Goal: Task Accomplishment & Management: Use online tool/utility

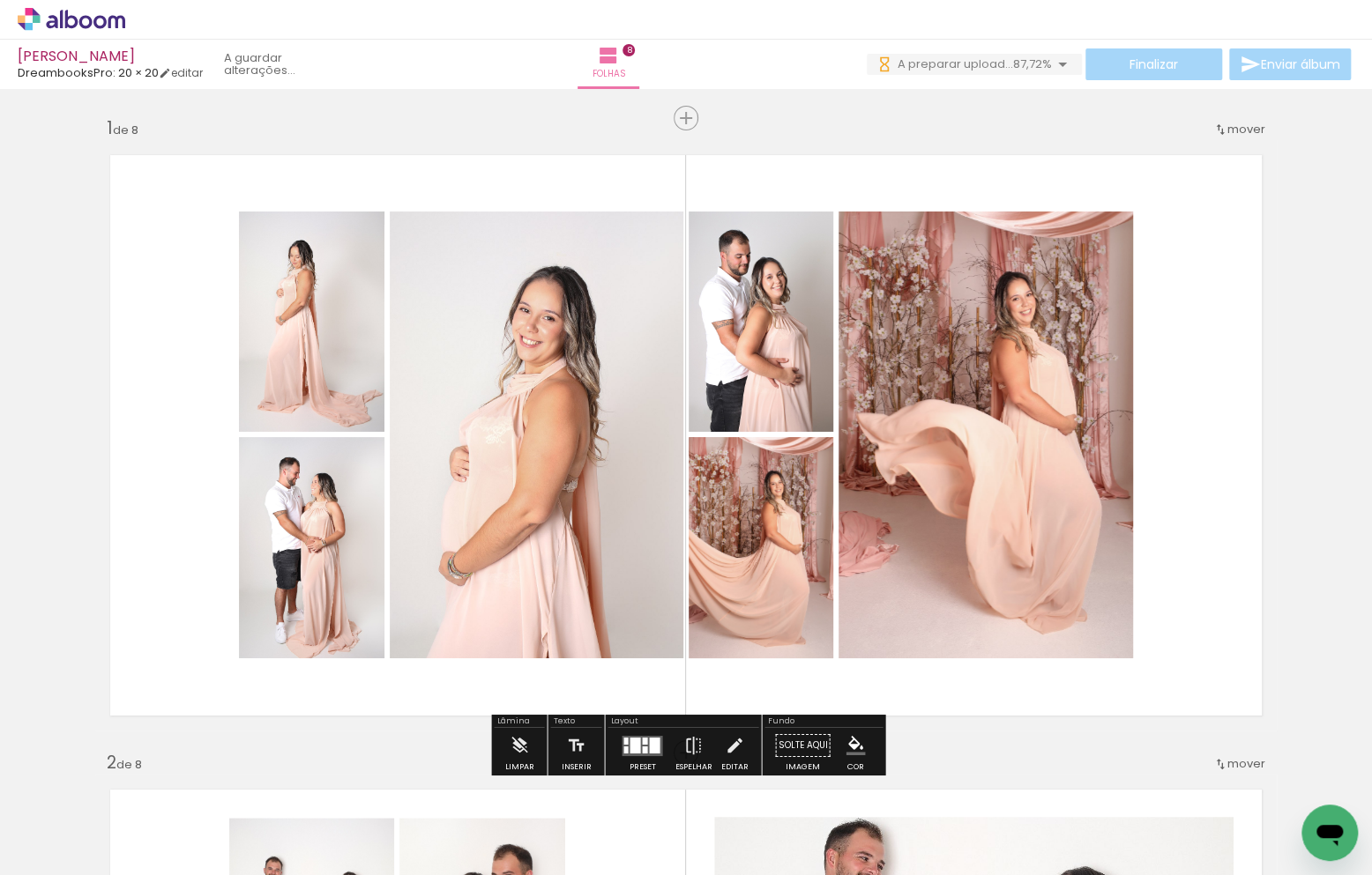
drag, startPoint x: 691, startPoint y: 117, endPoint x: 926, endPoint y: 295, distance: 294.8
click at [697, 117] on span "Inserir folha" at bounding box center [731, 118] width 69 height 11
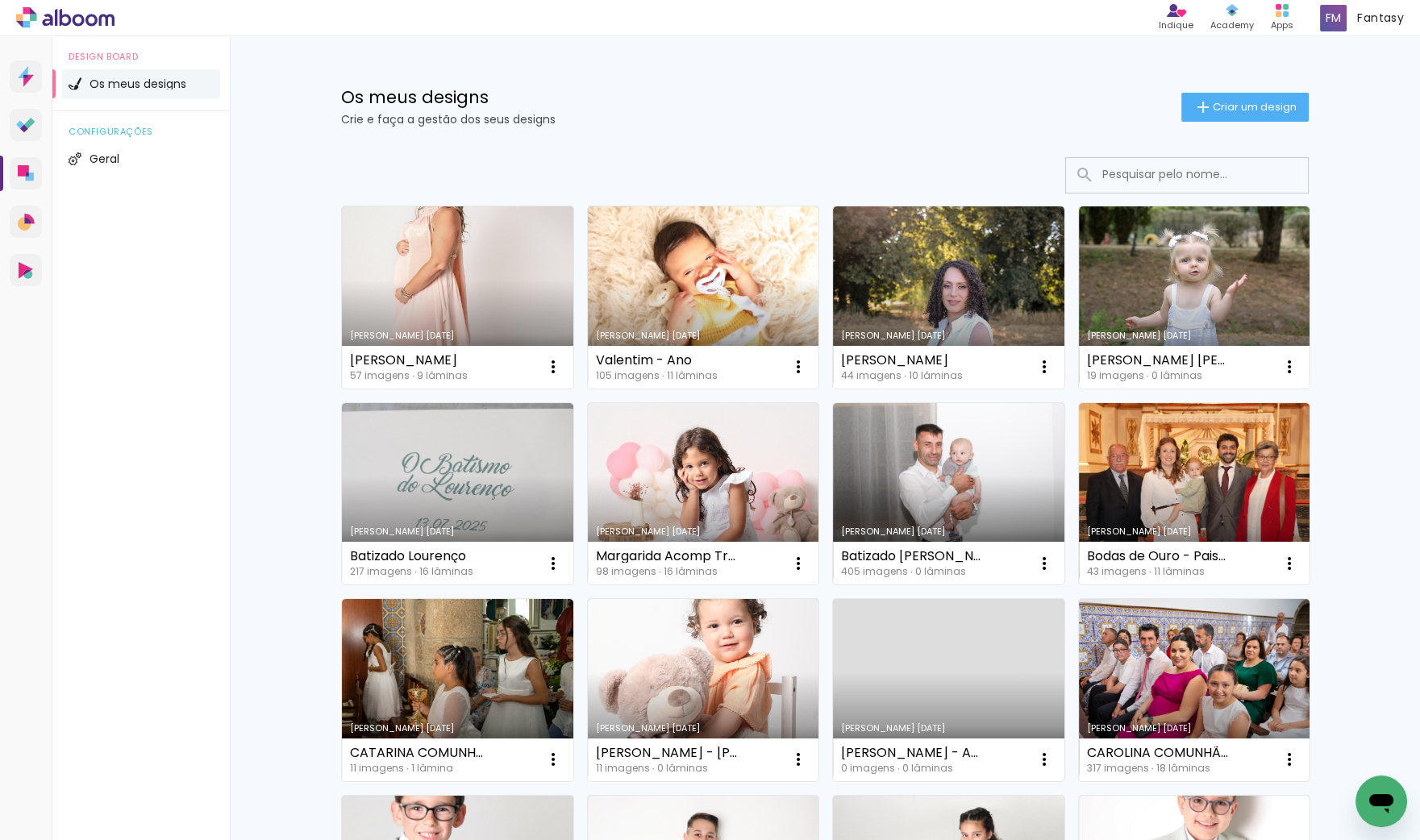
click at [448, 322] on link "[PERSON_NAME] [DATE]" at bounding box center [457, 297] width 231 height 182
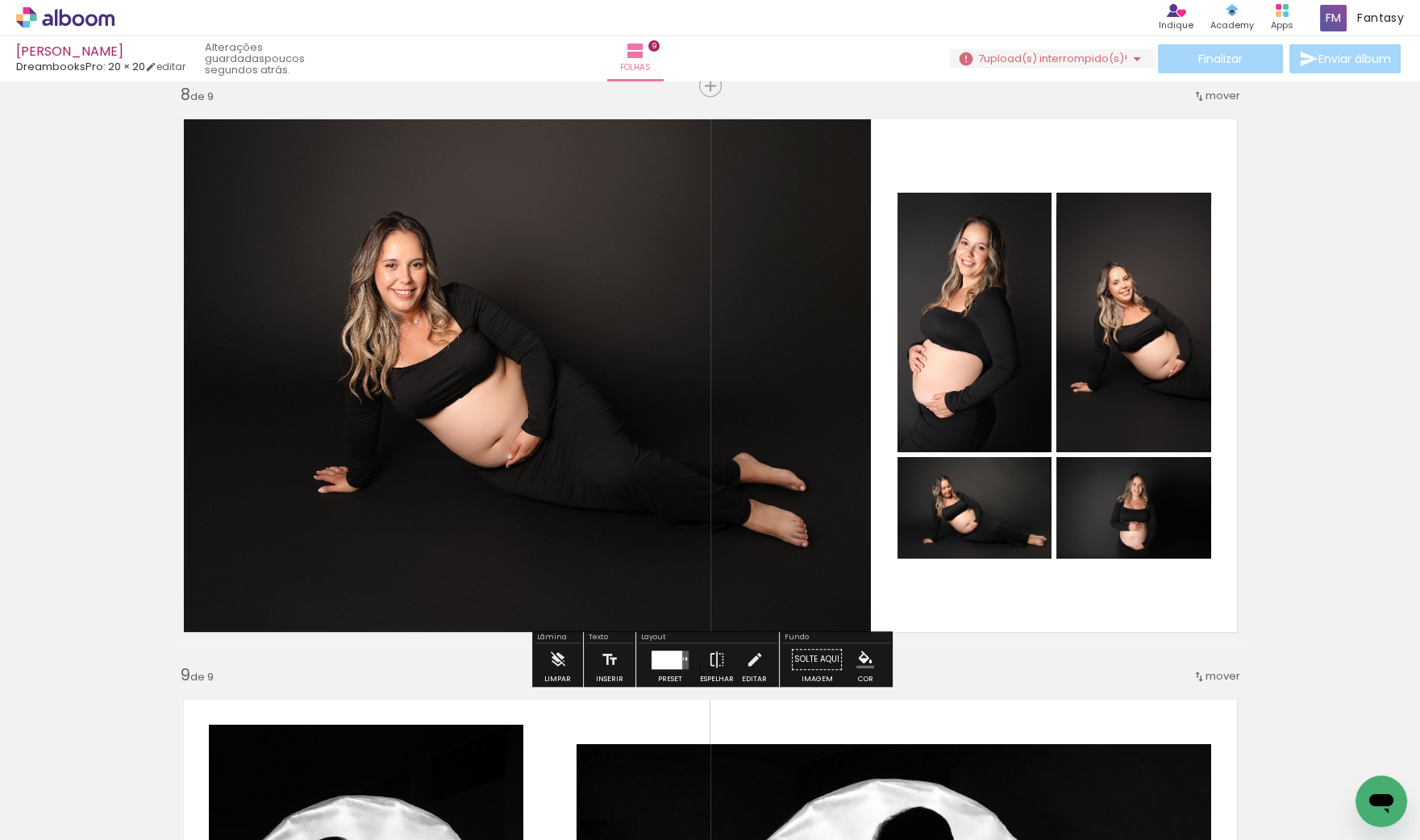
scroll to position [4084, 0]
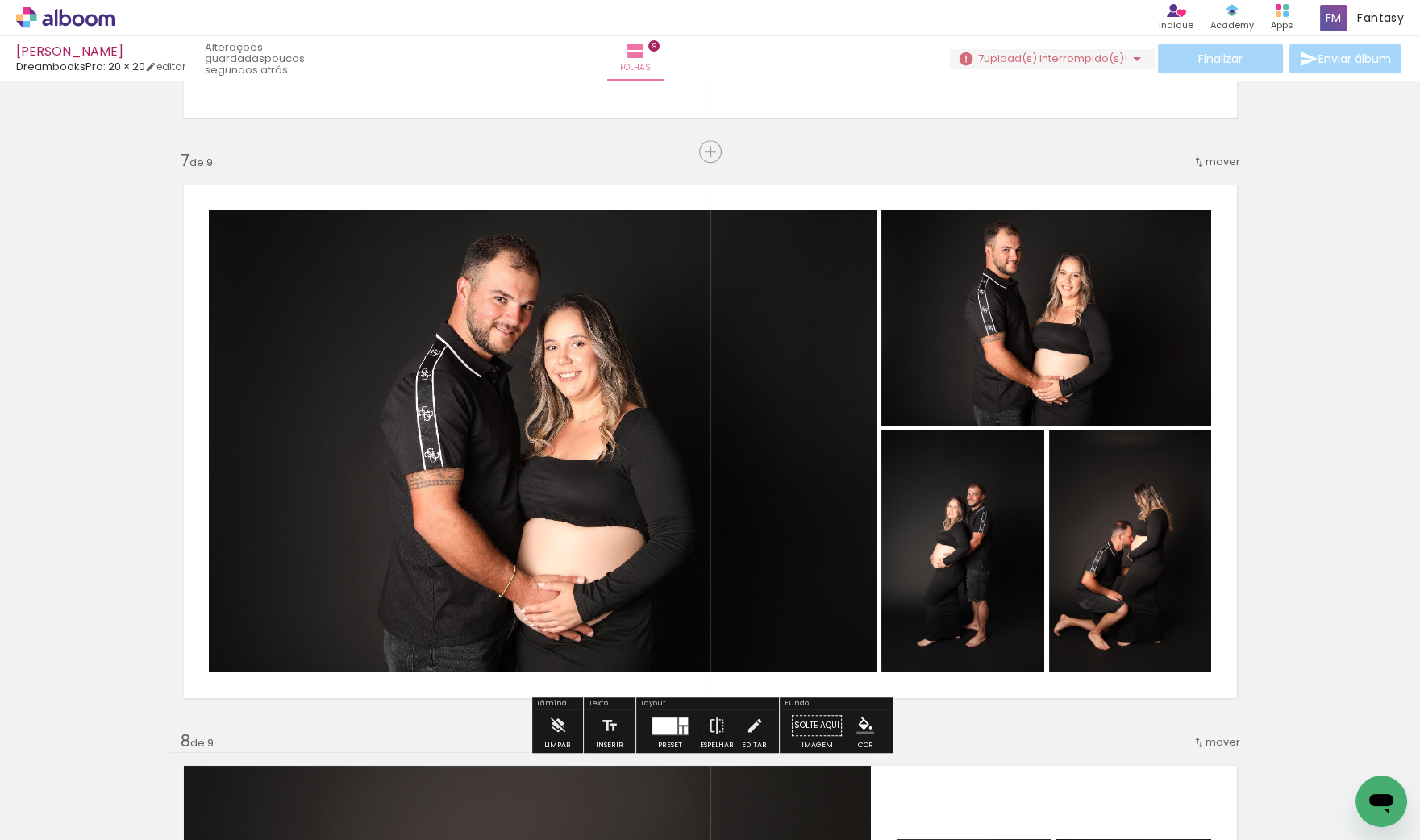
scroll to position [3474, 0]
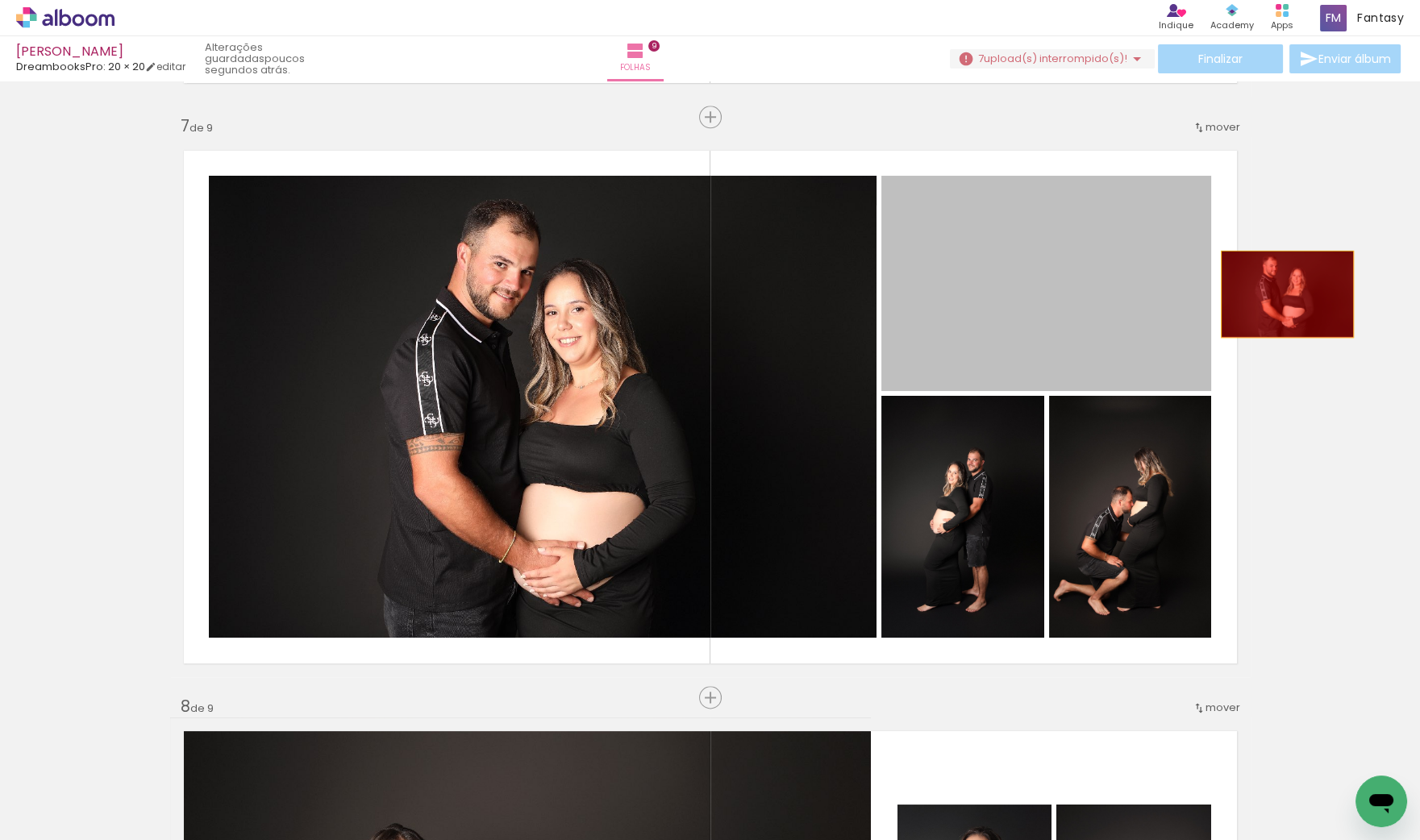
drag, startPoint x: 1021, startPoint y: 322, endPoint x: 1228, endPoint y: 392, distance: 218.5
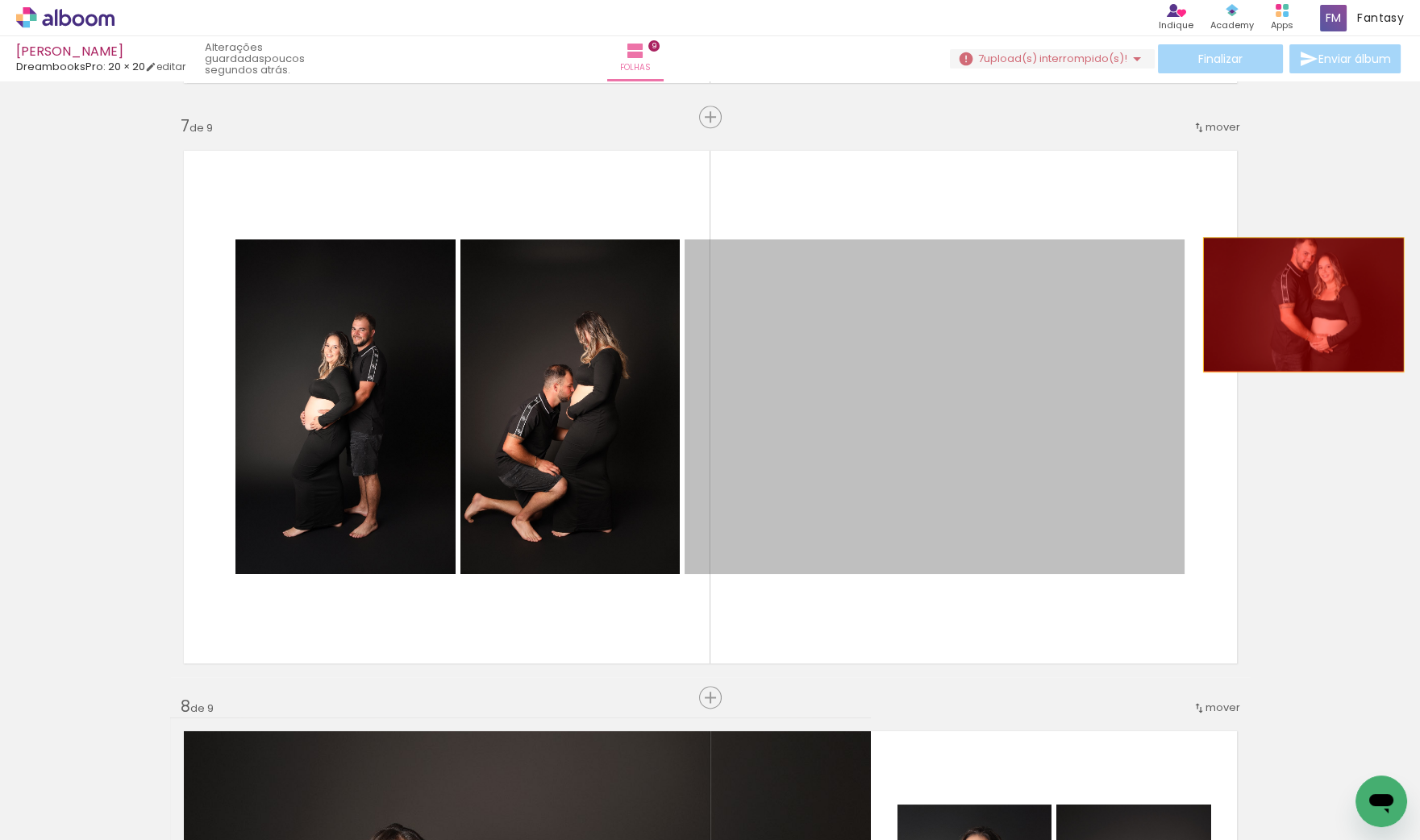
drag, startPoint x: 1109, startPoint y: 351, endPoint x: 1339, endPoint y: 298, distance: 236.0
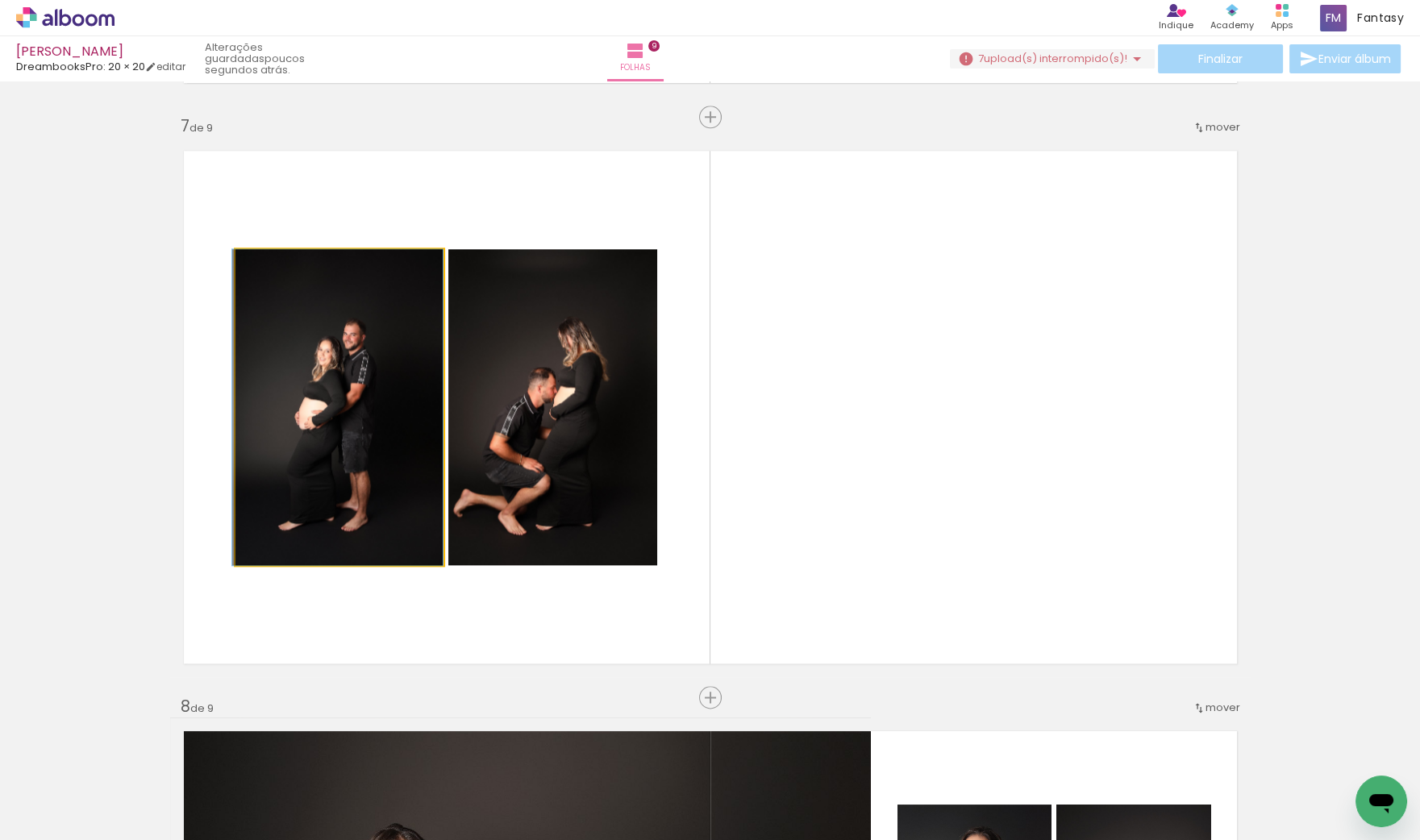
drag, startPoint x: 294, startPoint y: 411, endPoint x: 69, endPoint y: 429, distance: 225.7
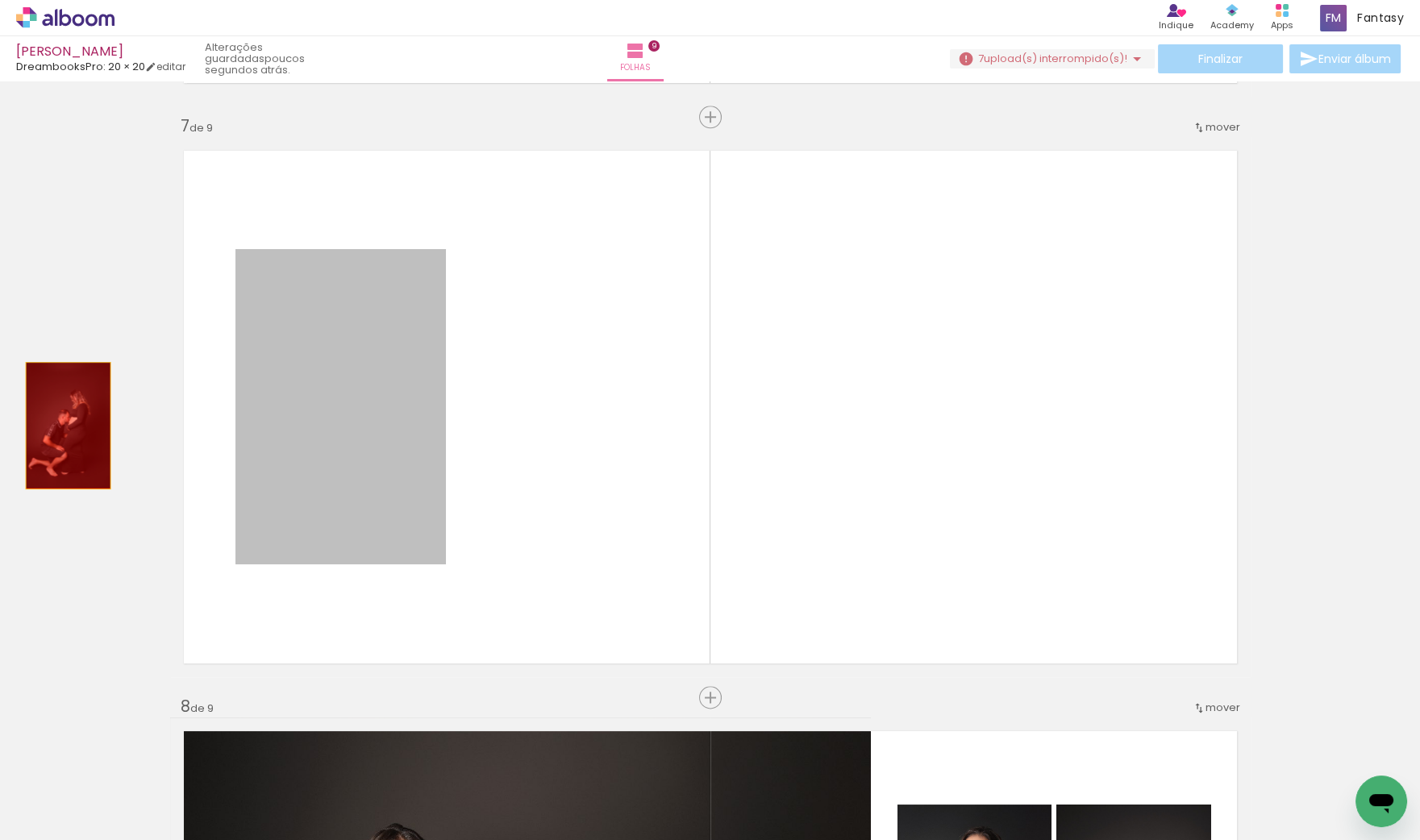
drag, startPoint x: 258, startPoint y: 417, endPoint x: 41, endPoint y: 430, distance: 217.4
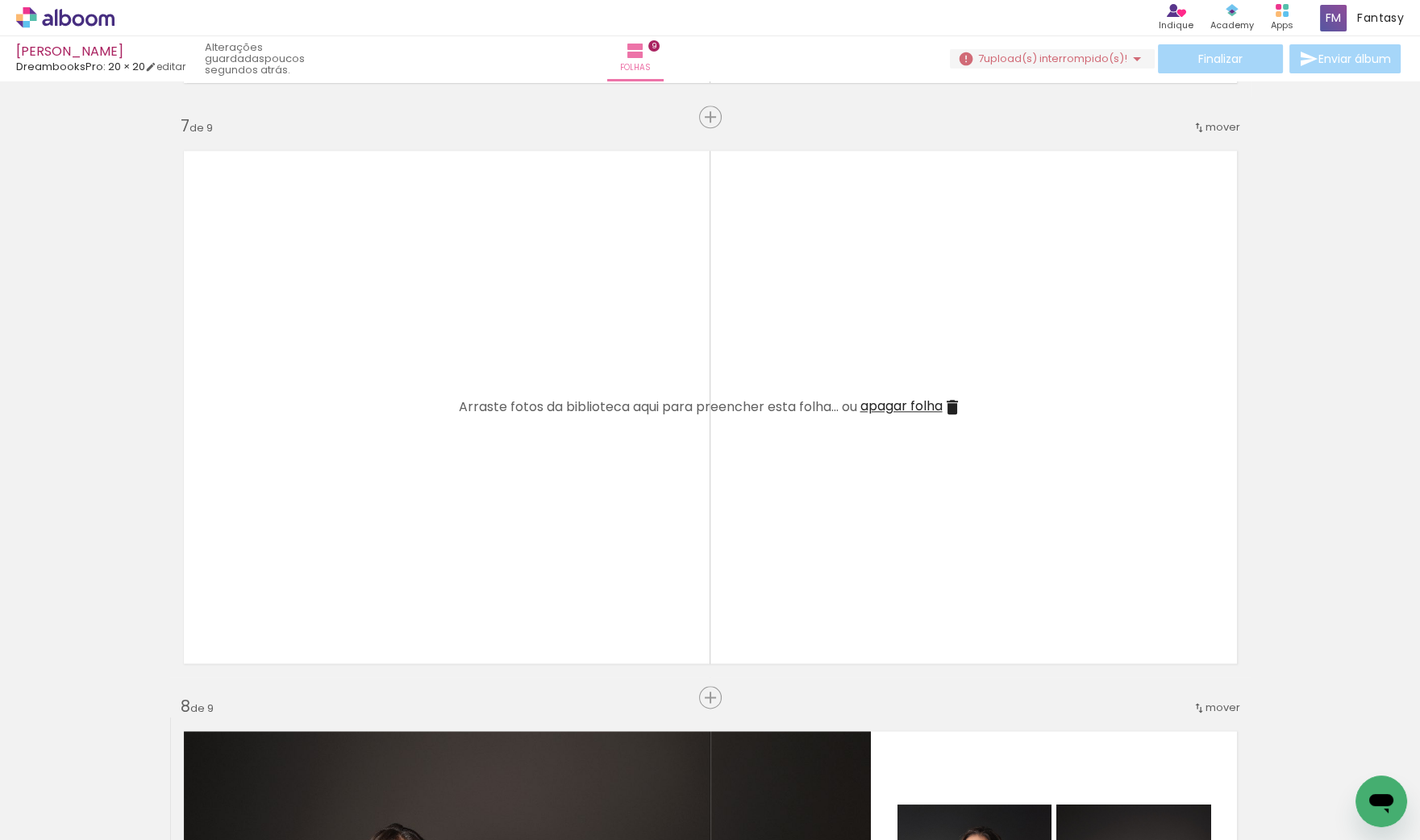
scroll to position [0, 2952]
click at [795, 753] on iron-icon at bounding box center [787, 753] width 17 height 17
click at [794, 752] on iron-icon at bounding box center [787, 753] width 17 height 17
click at [790, 752] on iron-icon at bounding box center [787, 753] width 17 height 17
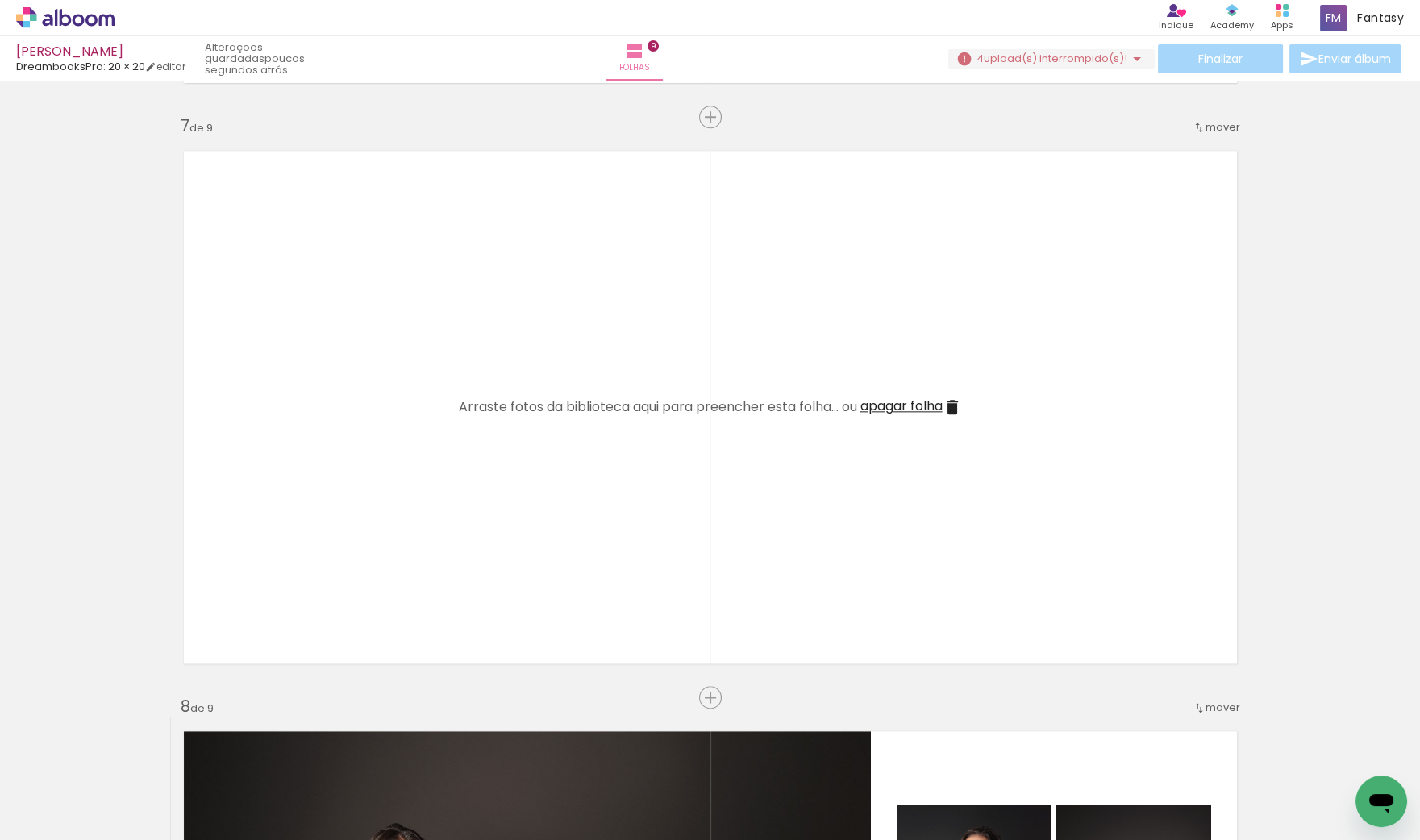
click at [790, 752] on iron-icon at bounding box center [787, 753] width 17 height 17
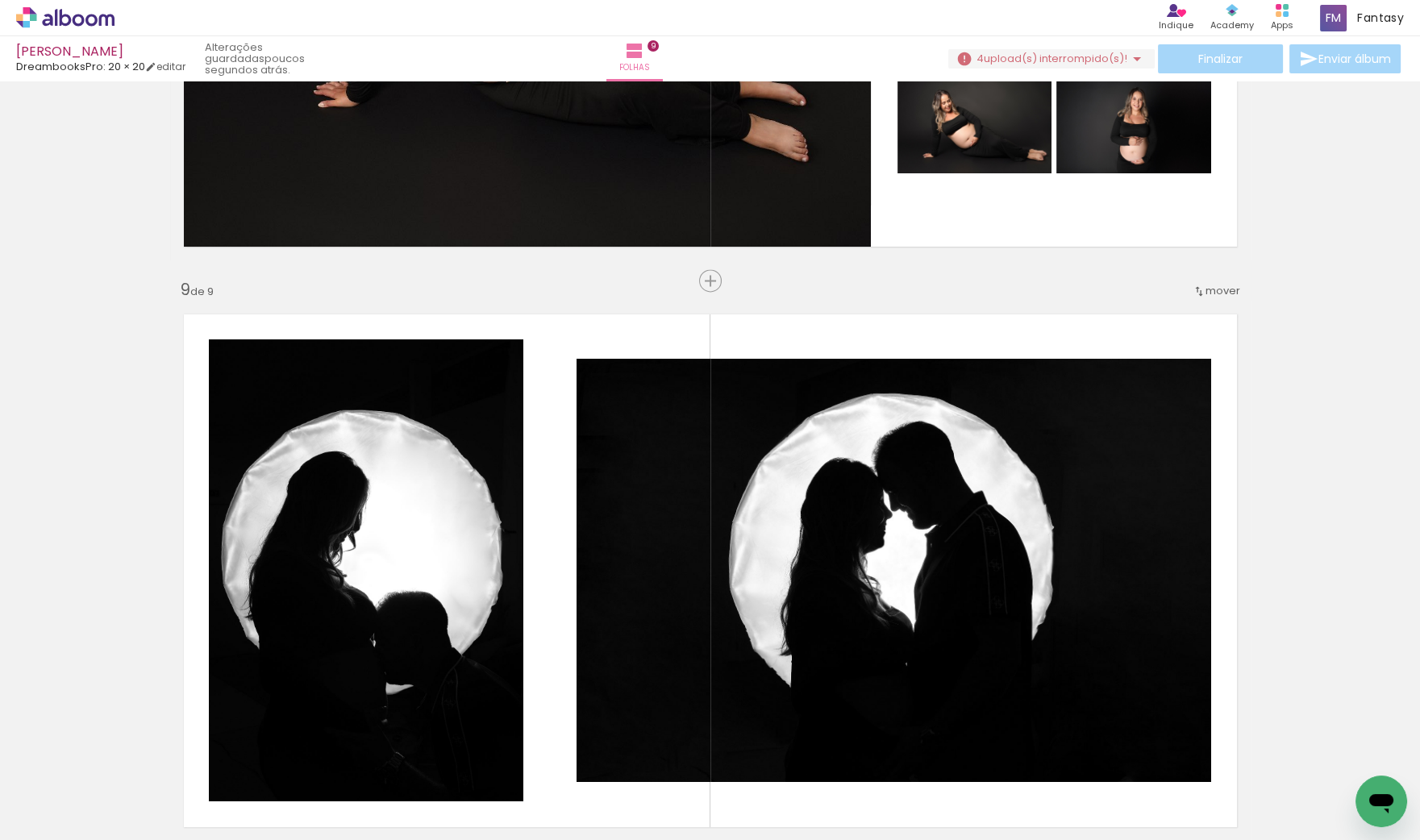
scroll to position [4631, 0]
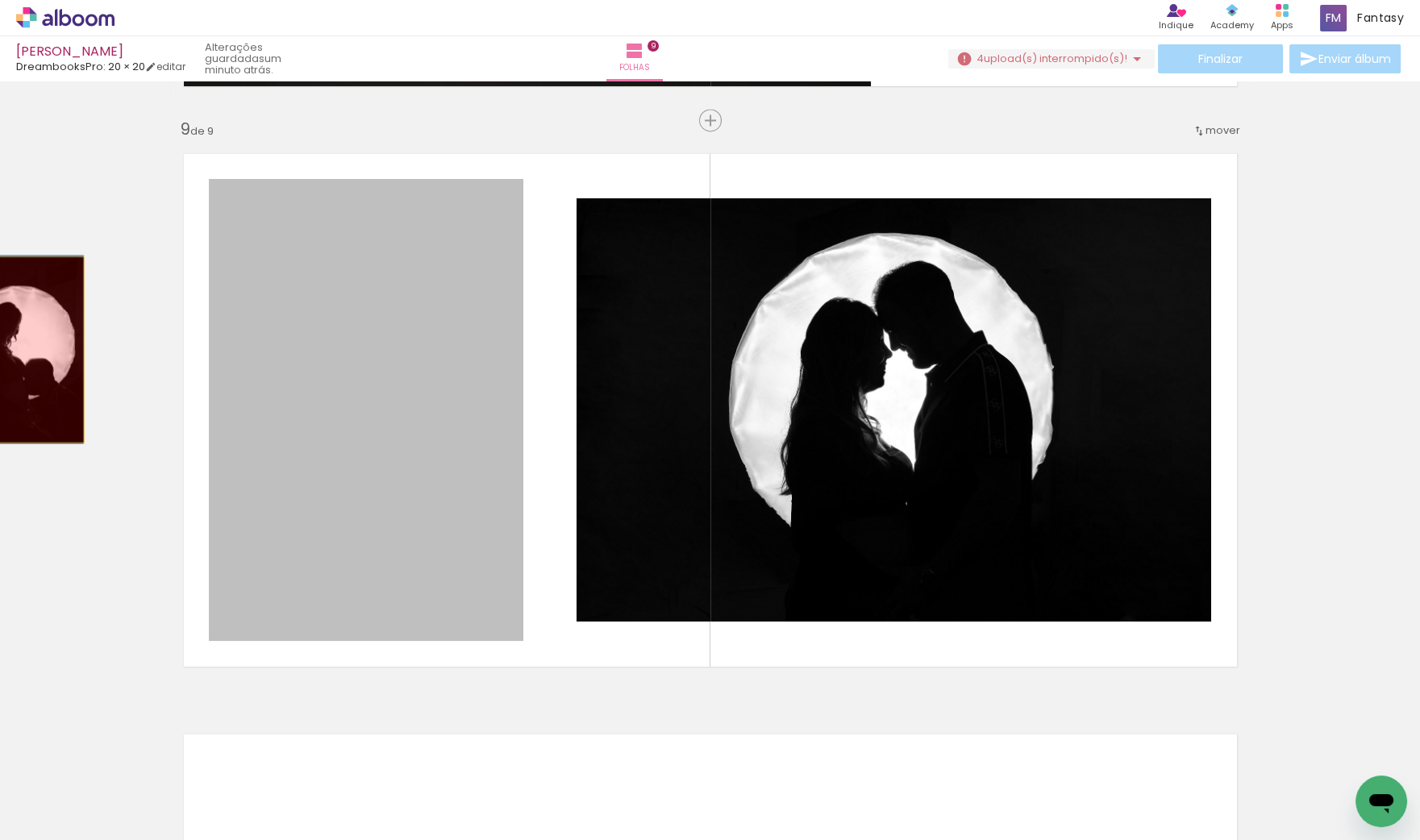
drag, startPoint x: 225, startPoint y: 345, endPoint x: 19, endPoint y: 350, distance: 206.1
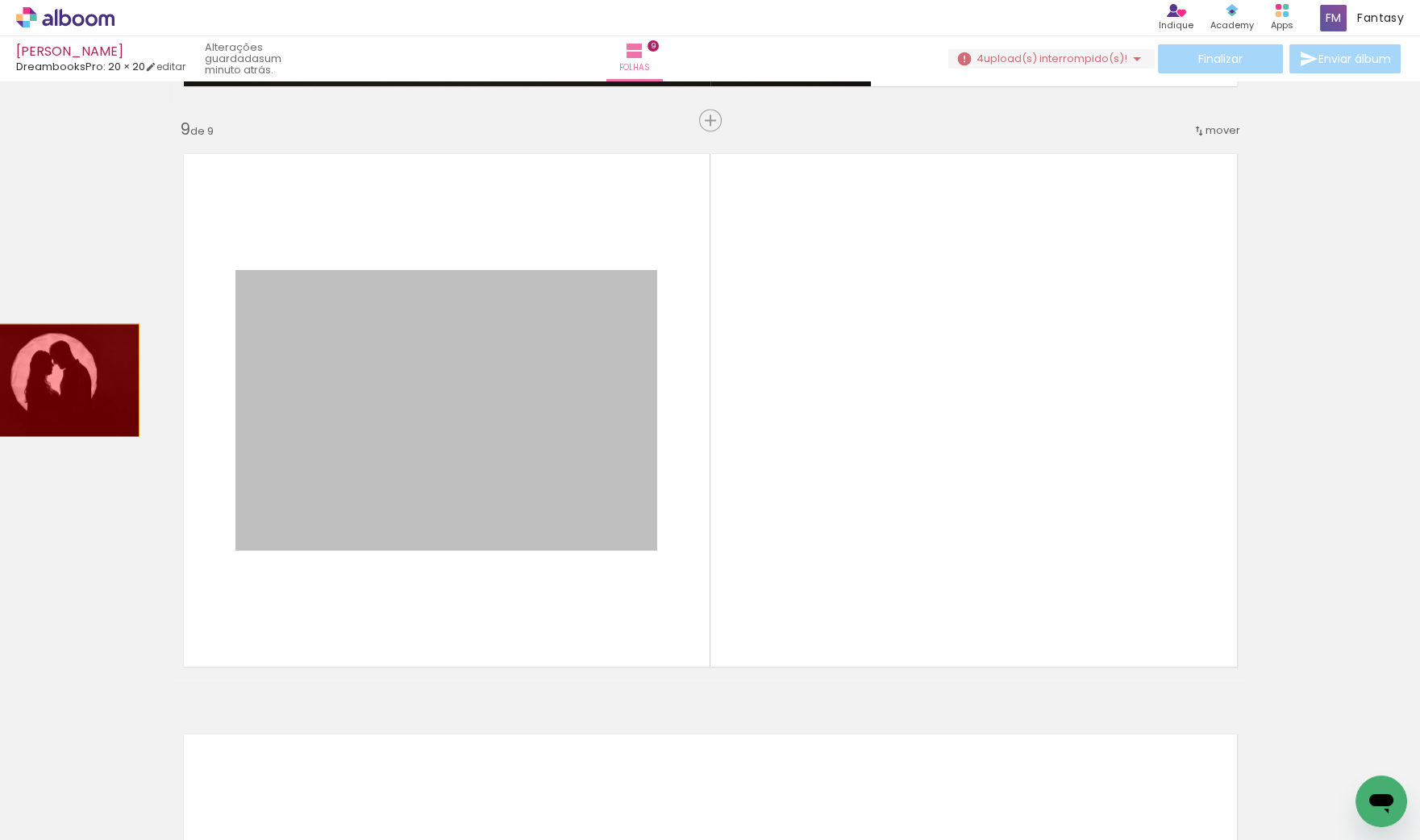
drag, startPoint x: 270, startPoint y: 371, endPoint x: 54, endPoint y: 380, distance: 216.2
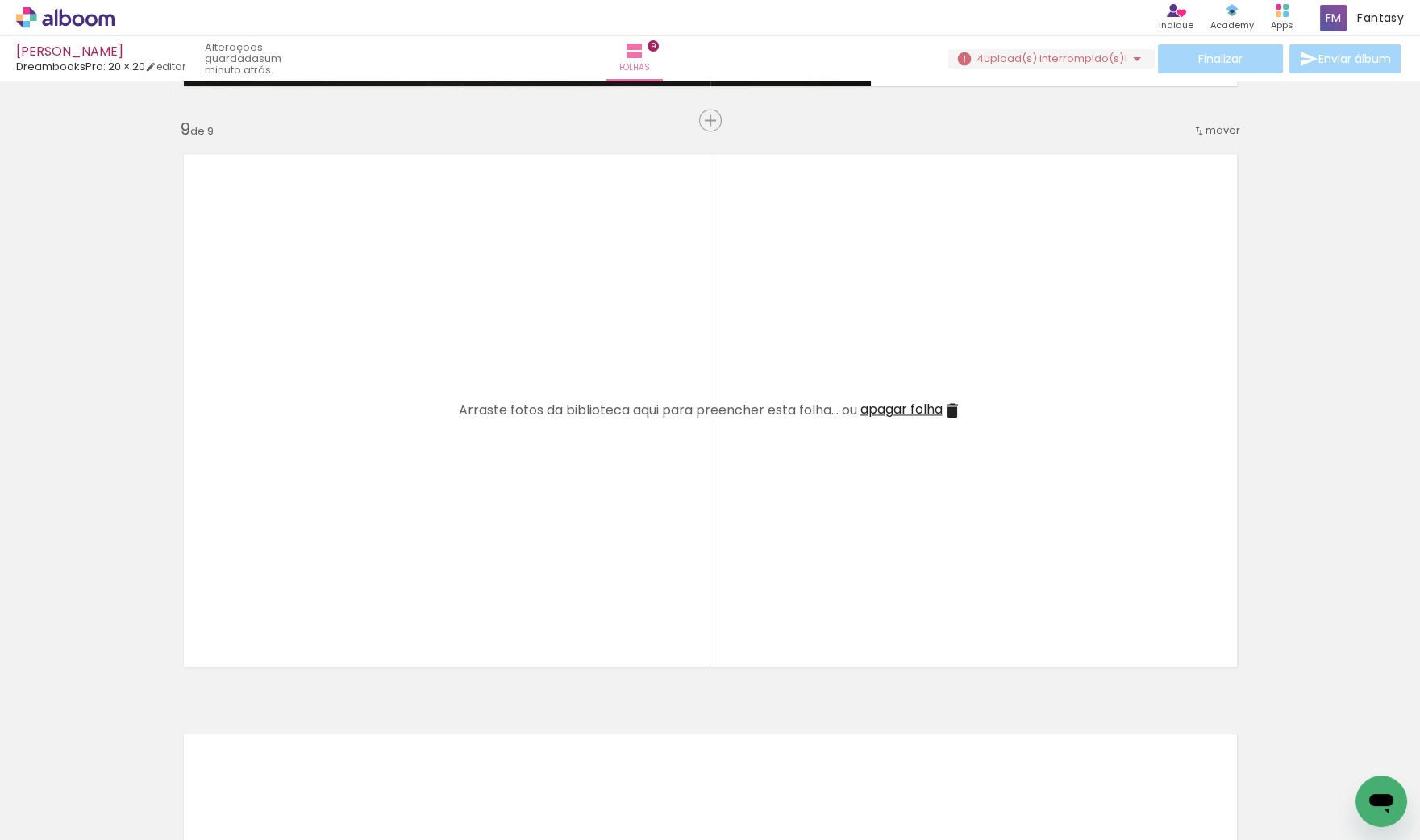
click at [881, 752] on iron-icon at bounding box center [877, 753] width 17 height 17
click at [790, 750] on iron-icon at bounding box center [787, 753] width 17 height 17
click at [790, 751] on iron-icon at bounding box center [787, 753] width 17 height 17
click at [822, 784] on div at bounding box center [821, 785] width 53 height 80
click at [790, 751] on iron-icon at bounding box center [787, 753] width 17 height 17
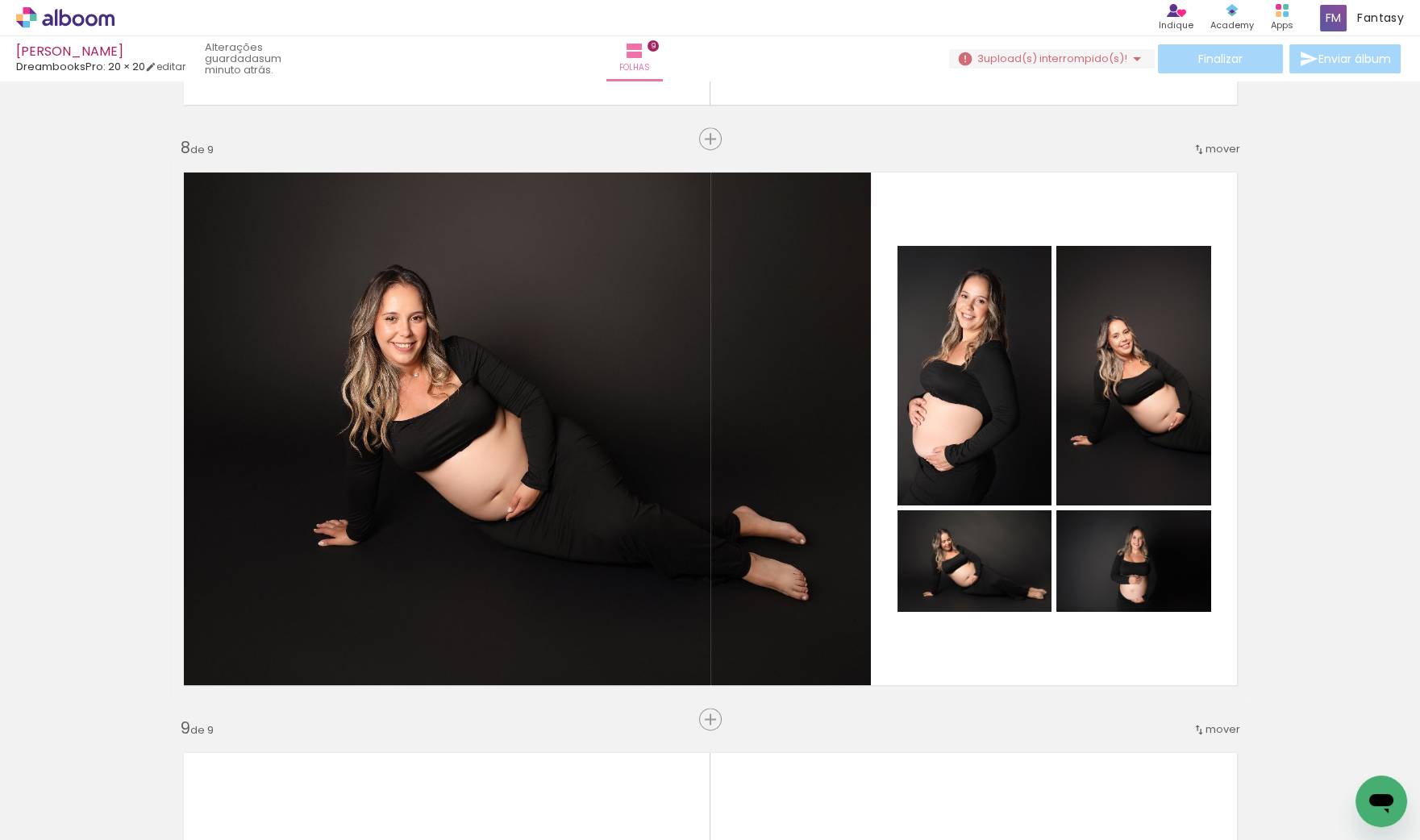
scroll to position [4072, 0]
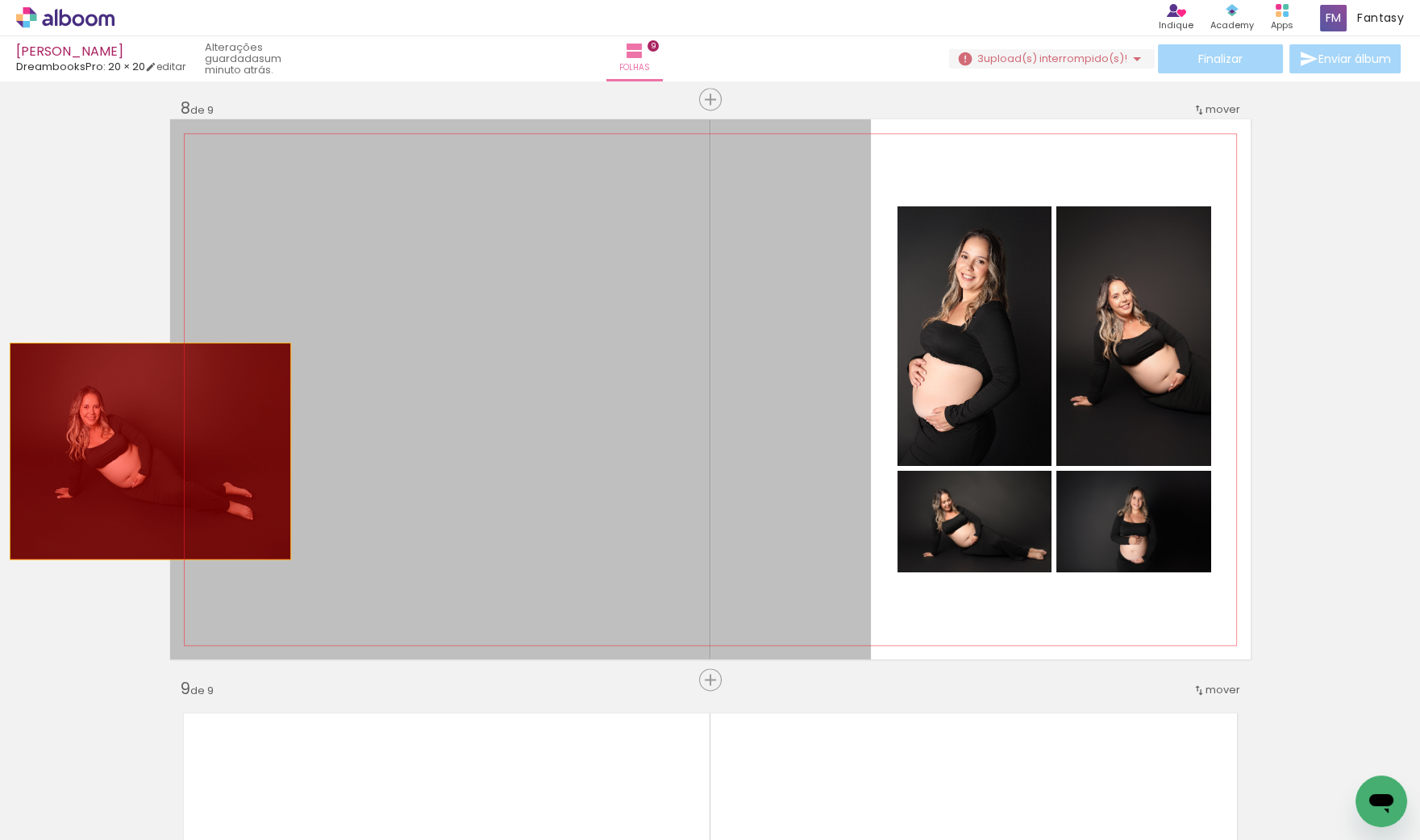
drag, startPoint x: 513, startPoint y: 460, endPoint x: 113, endPoint y: 453, distance: 400.1
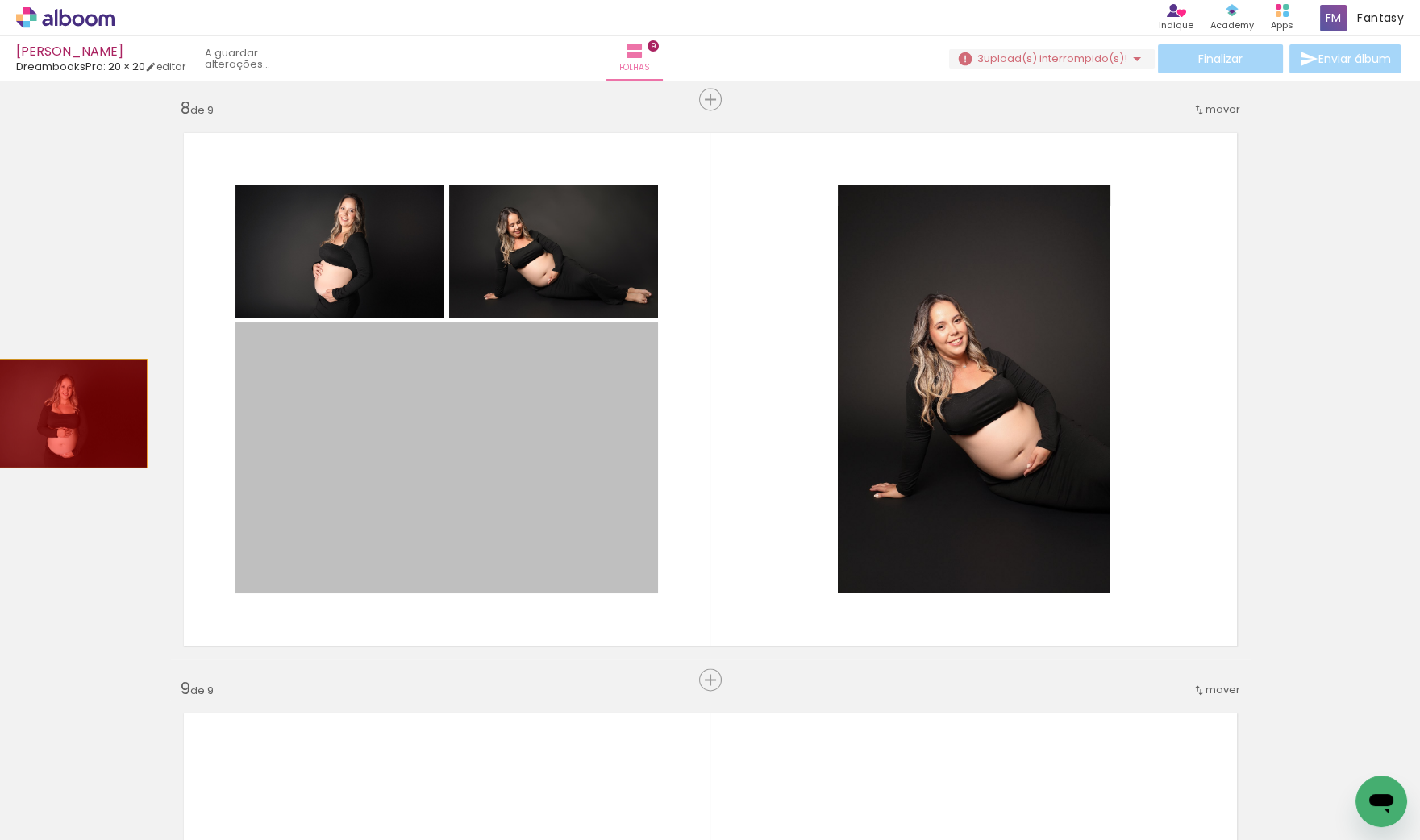
drag, startPoint x: 264, startPoint y: 414, endPoint x: 61, endPoint y: 414, distance: 203.0
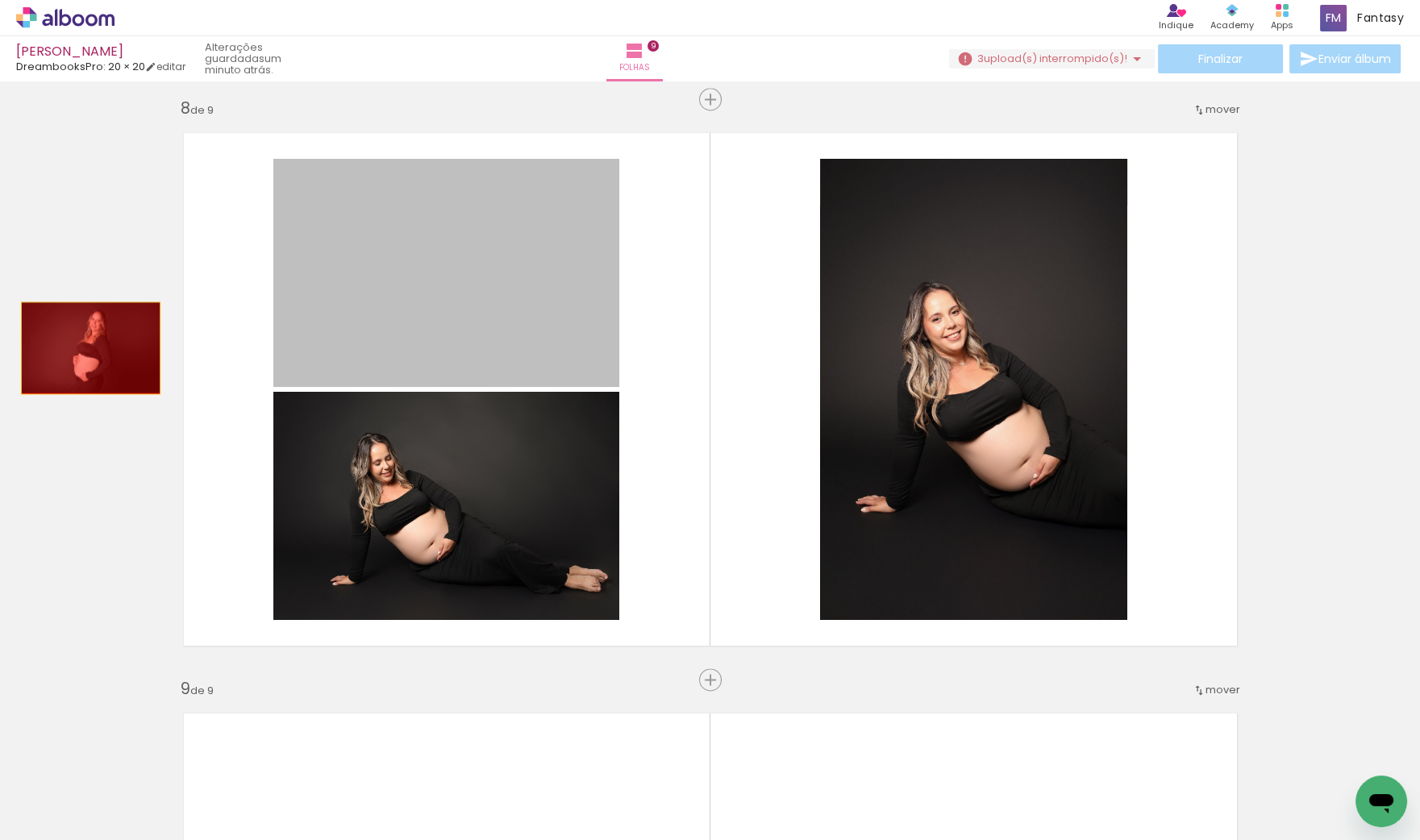
drag, startPoint x: 315, startPoint y: 344, endPoint x: 60, endPoint y: 350, distance: 255.1
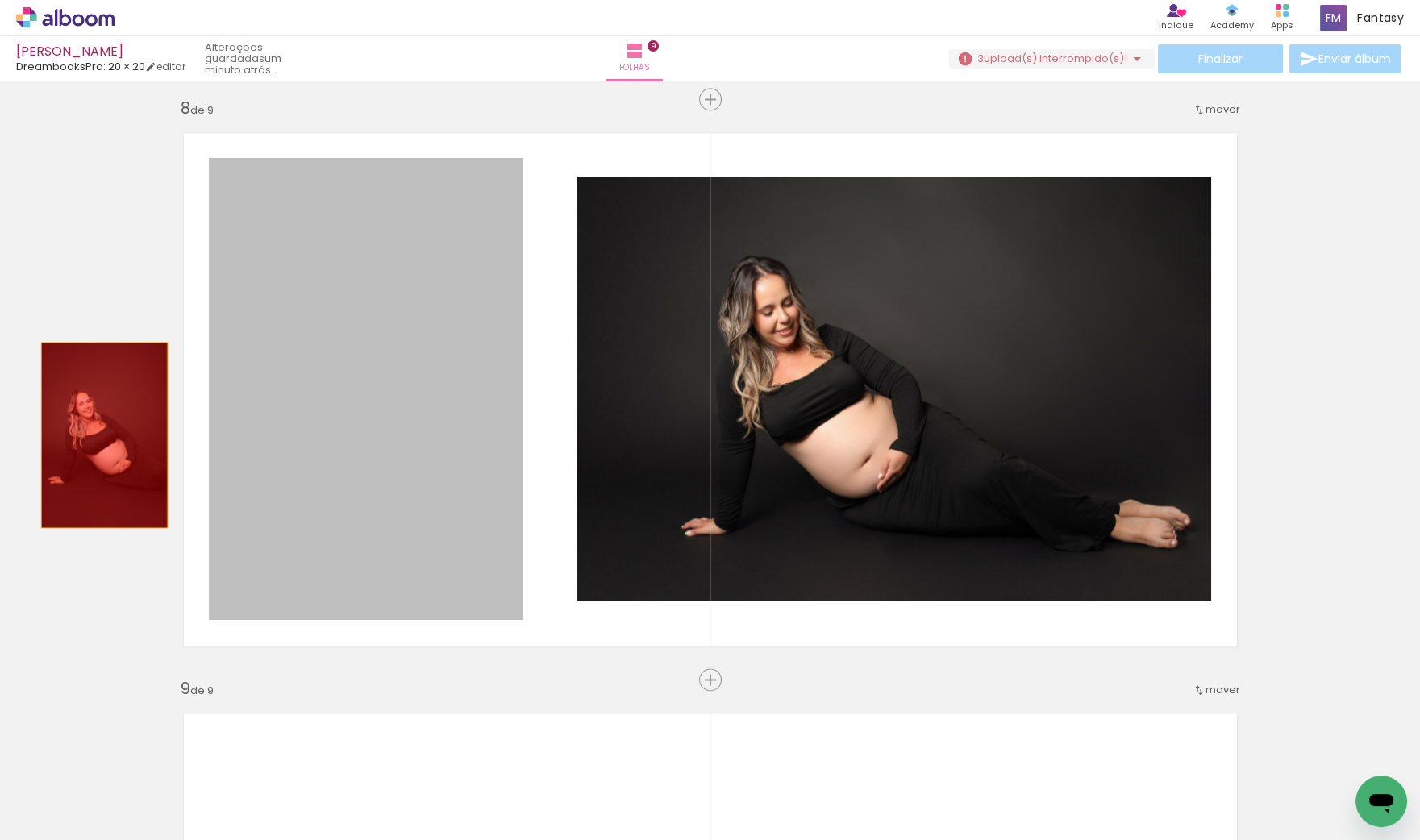
drag, startPoint x: 130, startPoint y: 434, endPoint x: 204, endPoint y: 435, distance: 74.0
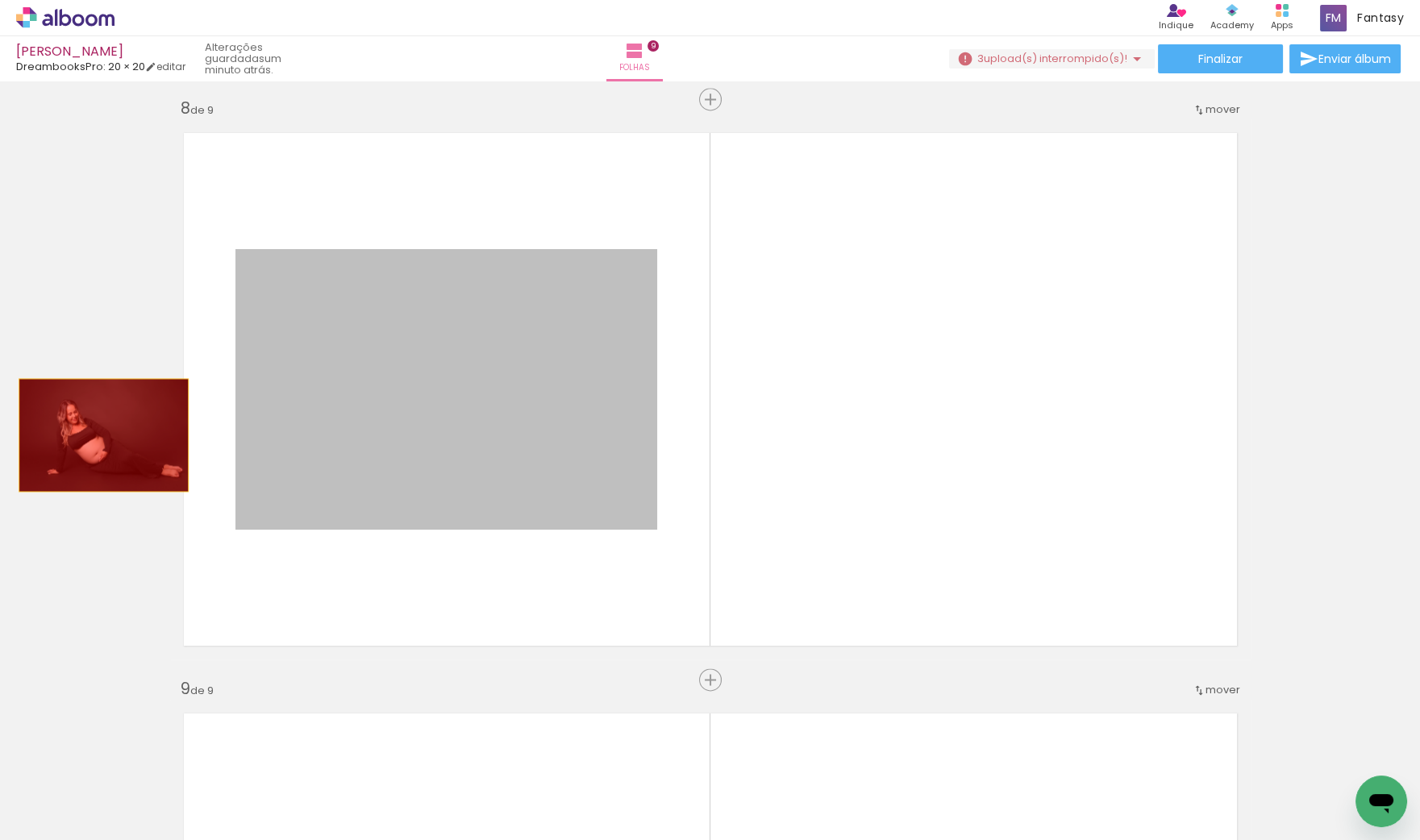
drag, startPoint x: 136, startPoint y: 435, endPoint x: 121, endPoint y: 435, distance: 15.0
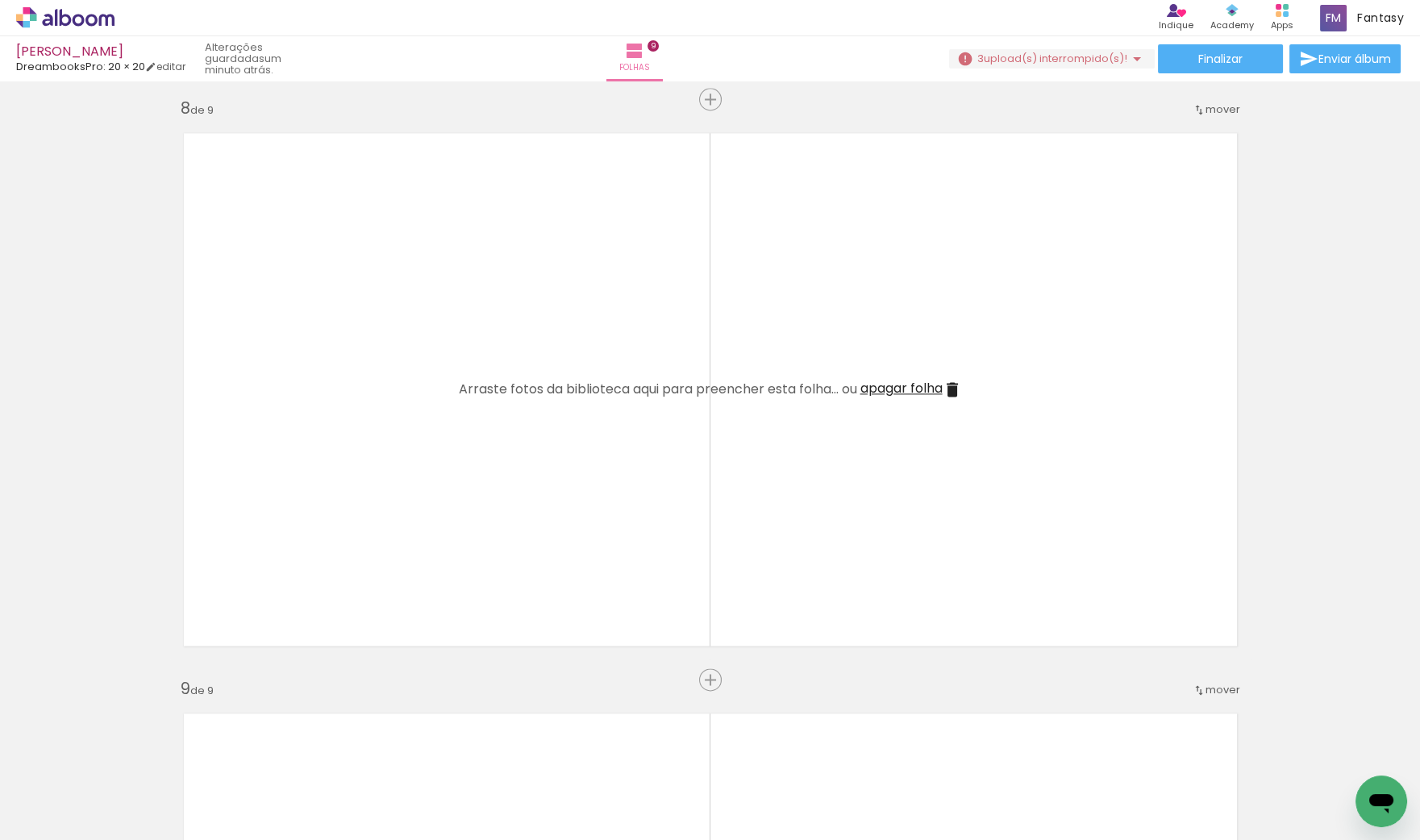
click at [790, 747] on iron-icon at bounding box center [787, 753] width 17 height 17
click at [795, 752] on iron-icon at bounding box center [793, 753] width 17 height 17
click at [887, 753] on iron-icon at bounding box center [883, 753] width 17 height 17
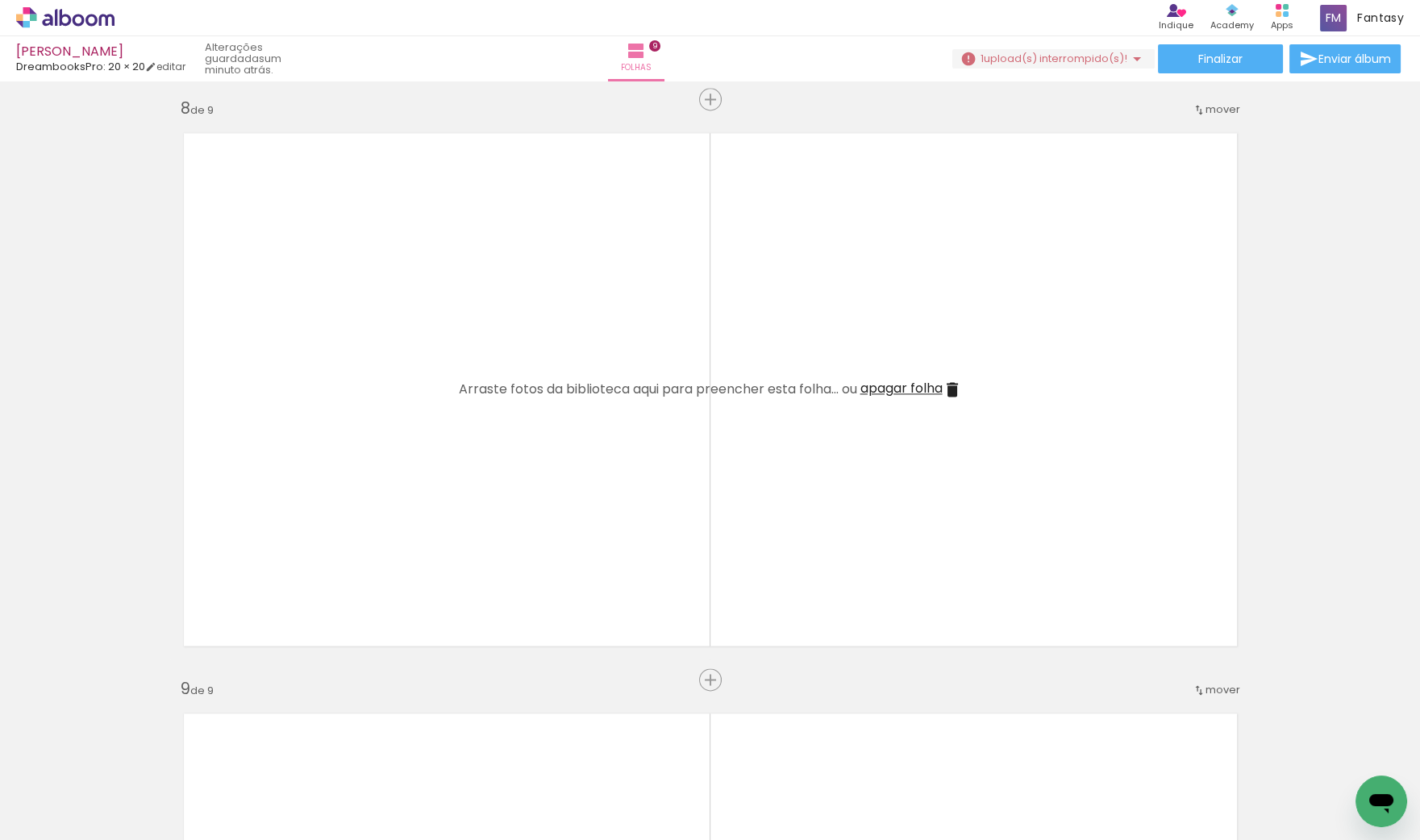
click at [978, 751] on iron-icon at bounding box center [974, 753] width 17 height 17
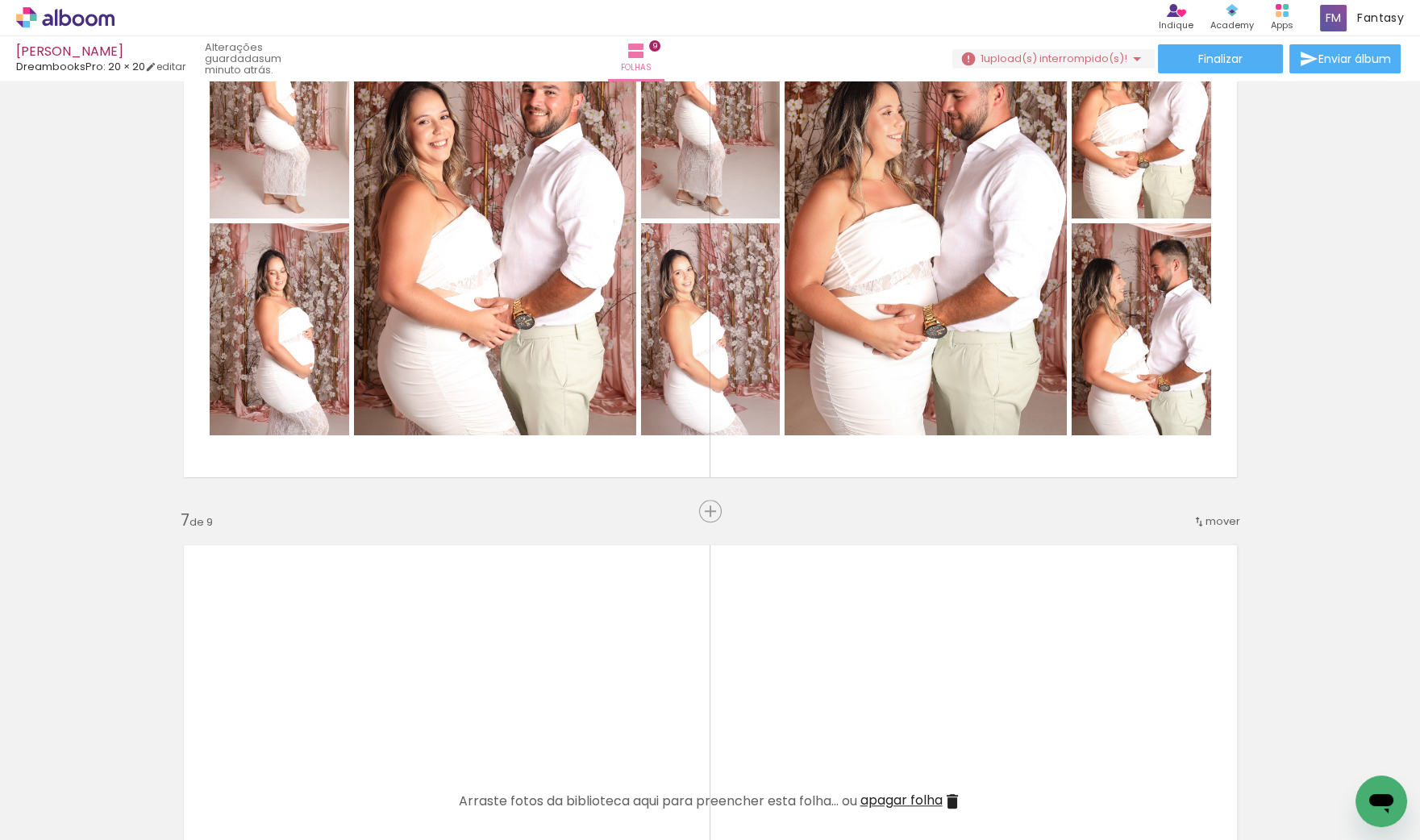
scroll to position [3067, 0]
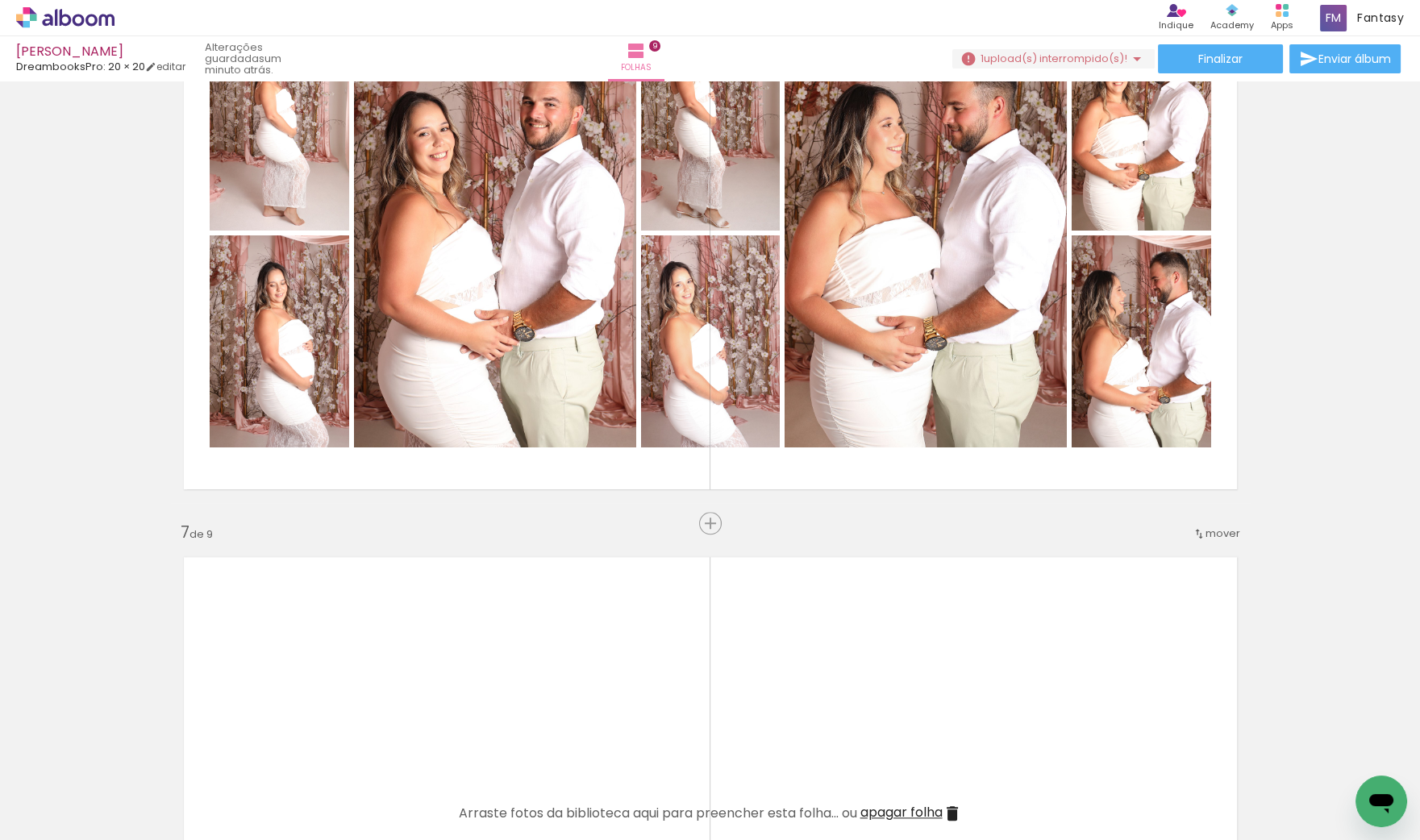
click at [1070, 753] on iron-icon at bounding box center [1064, 753] width 17 height 17
click at [1160, 752] on iron-icon at bounding box center [1155, 753] width 17 height 17
drag, startPoint x: 1245, startPoint y: 747, endPoint x: 1254, endPoint y: 750, distance: 9.5
click at [1246, 747] on iron-icon at bounding box center [1245, 753] width 17 height 17
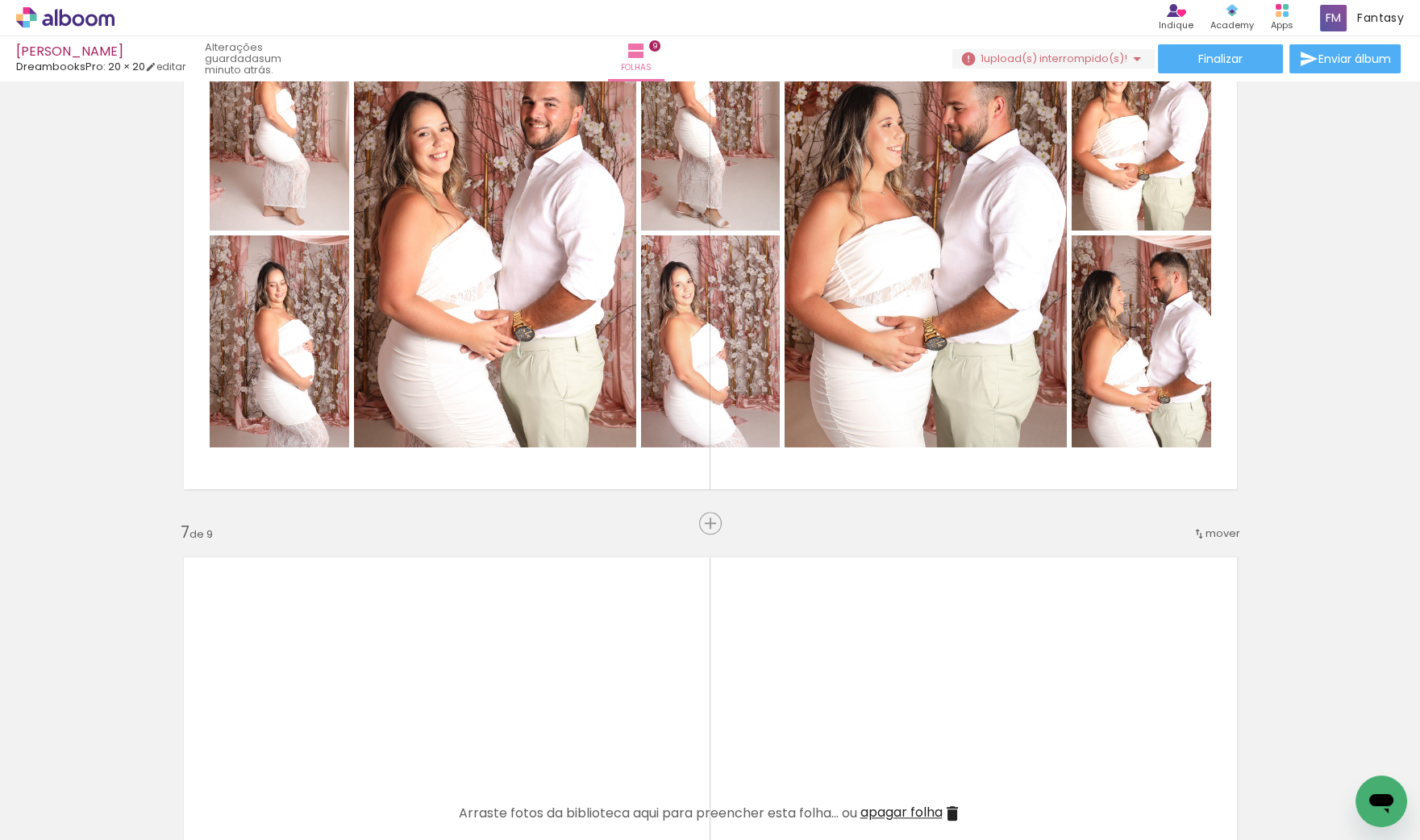
click at [1342, 750] on iron-icon at bounding box center [1335, 753] width 17 height 17
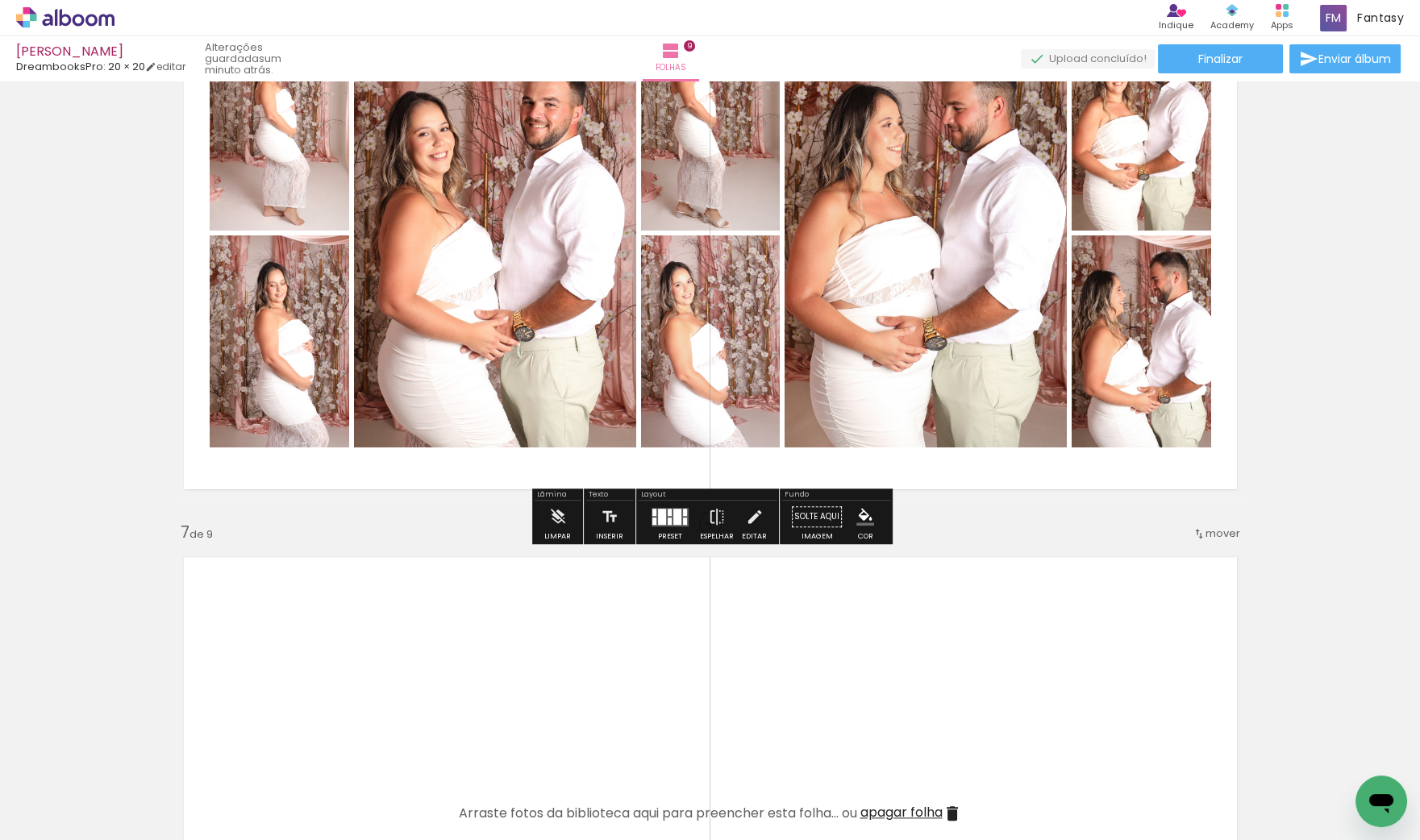
scroll to position [3069, 0]
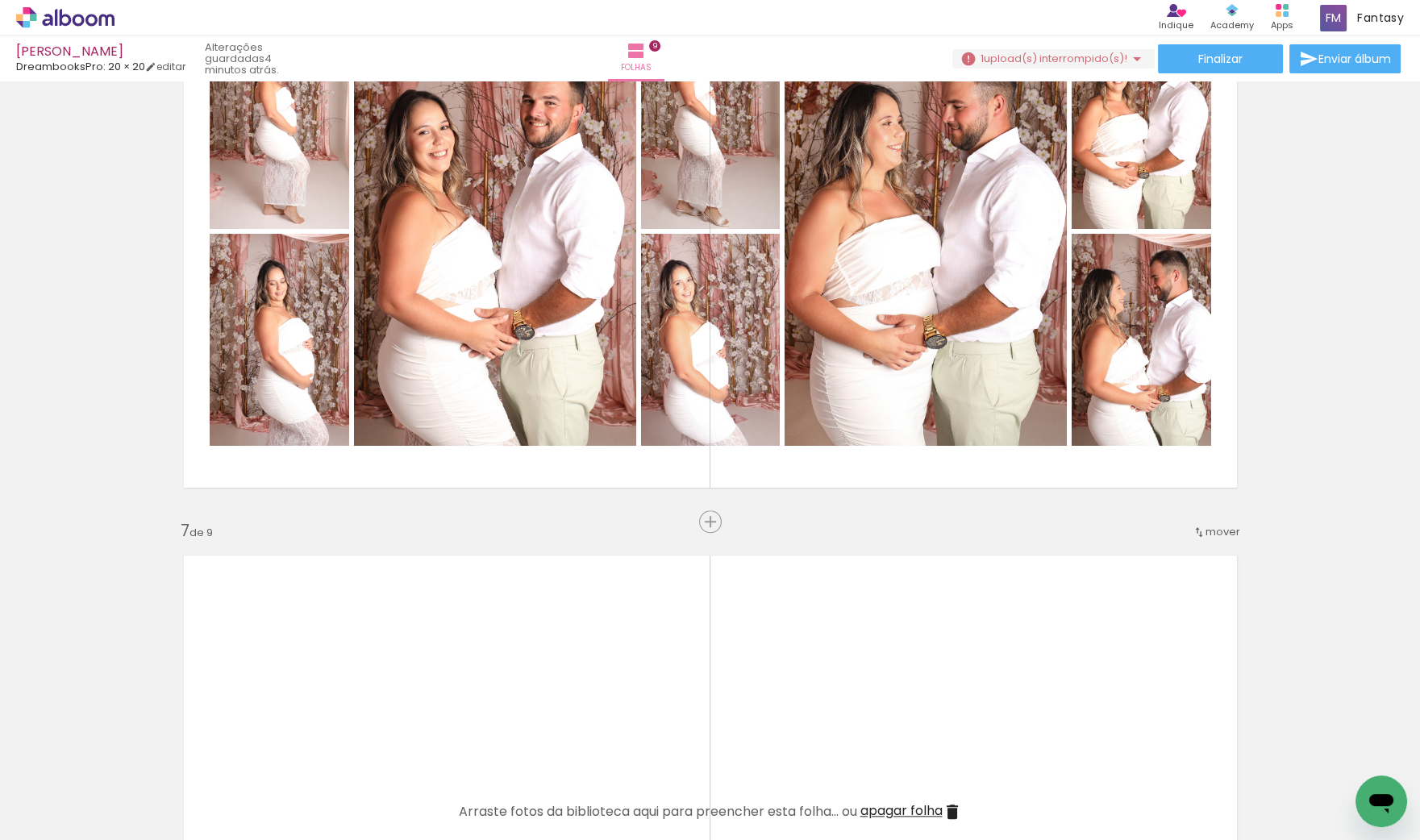
click at [1014, 59] on span "upload(s) interrompido(s)!" at bounding box center [1055, 58] width 143 height 15
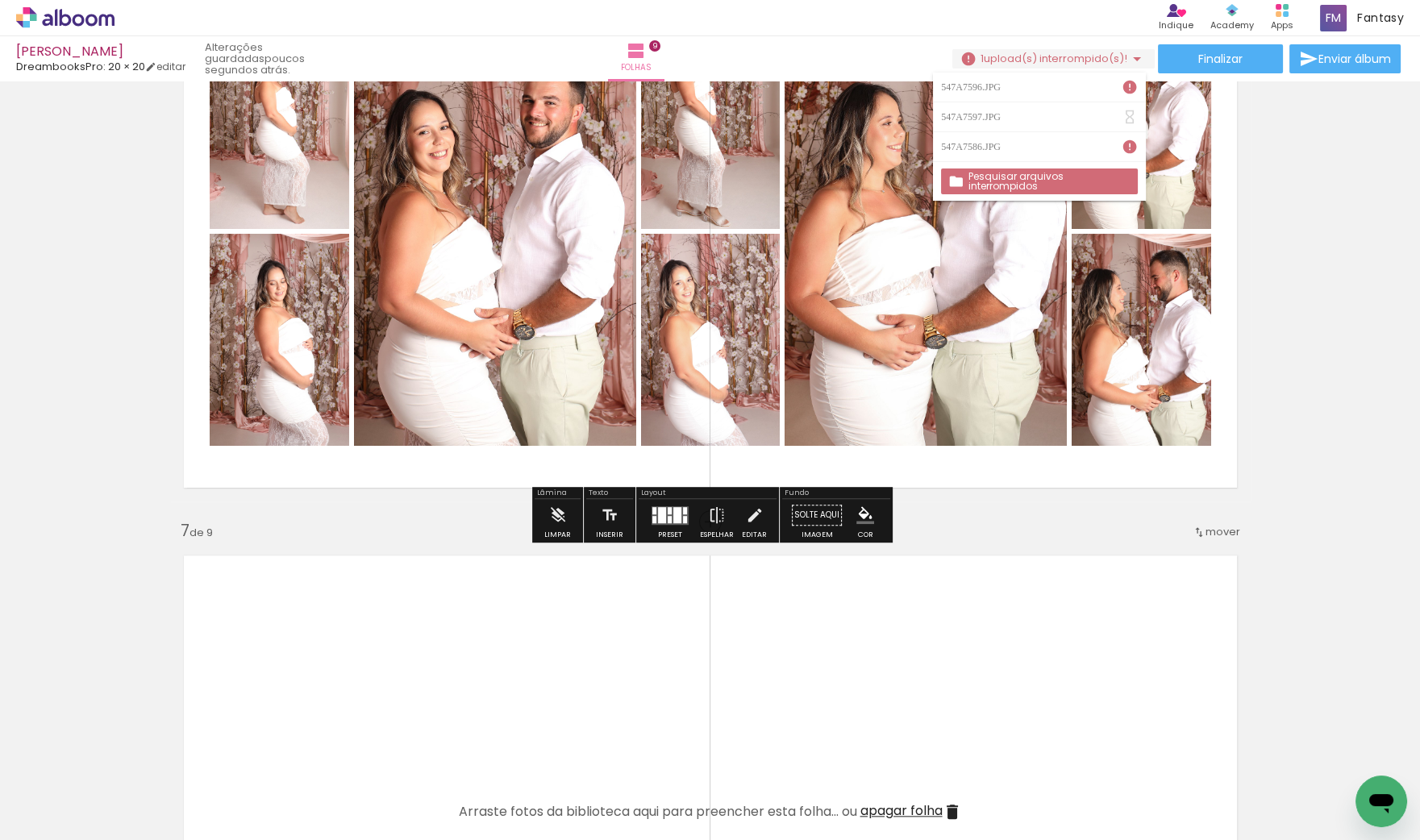
drag, startPoint x: 1300, startPoint y: 382, endPoint x: 1297, endPoint y: 585, distance: 203.0
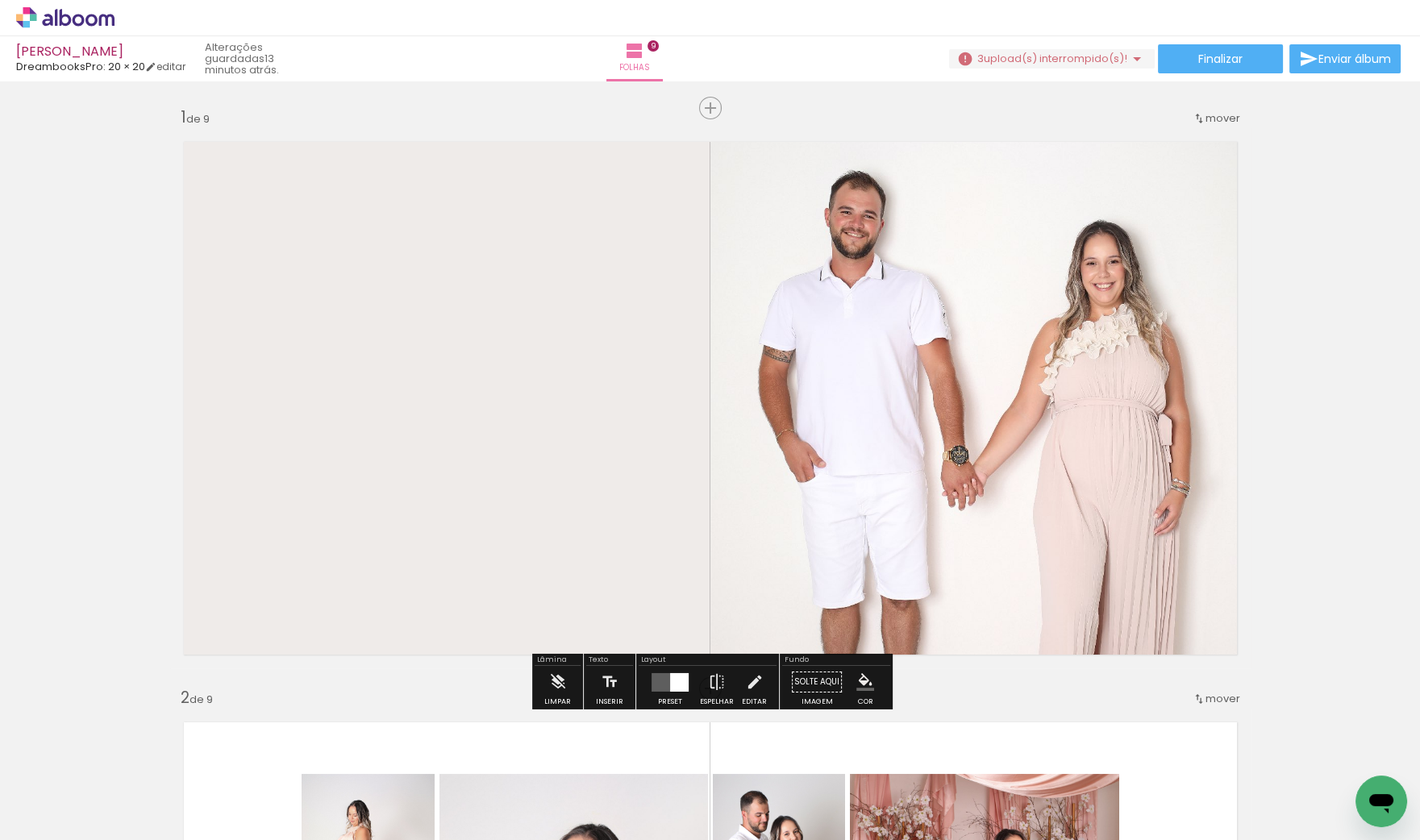
click at [1023, 53] on span "upload(s) interrompido(s)!" at bounding box center [1055, 58] width 143 height 15
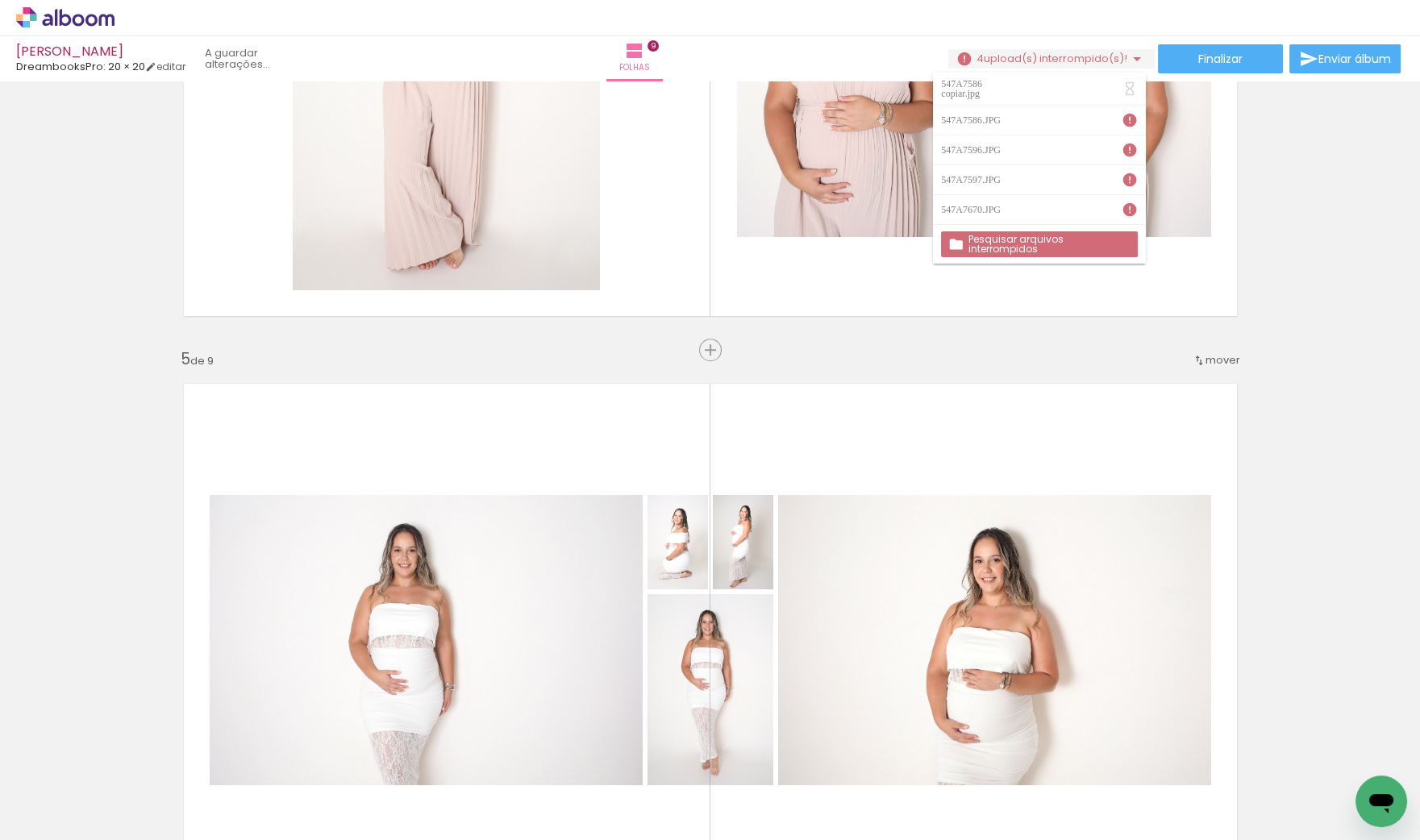
scroll to position [2158, 0]
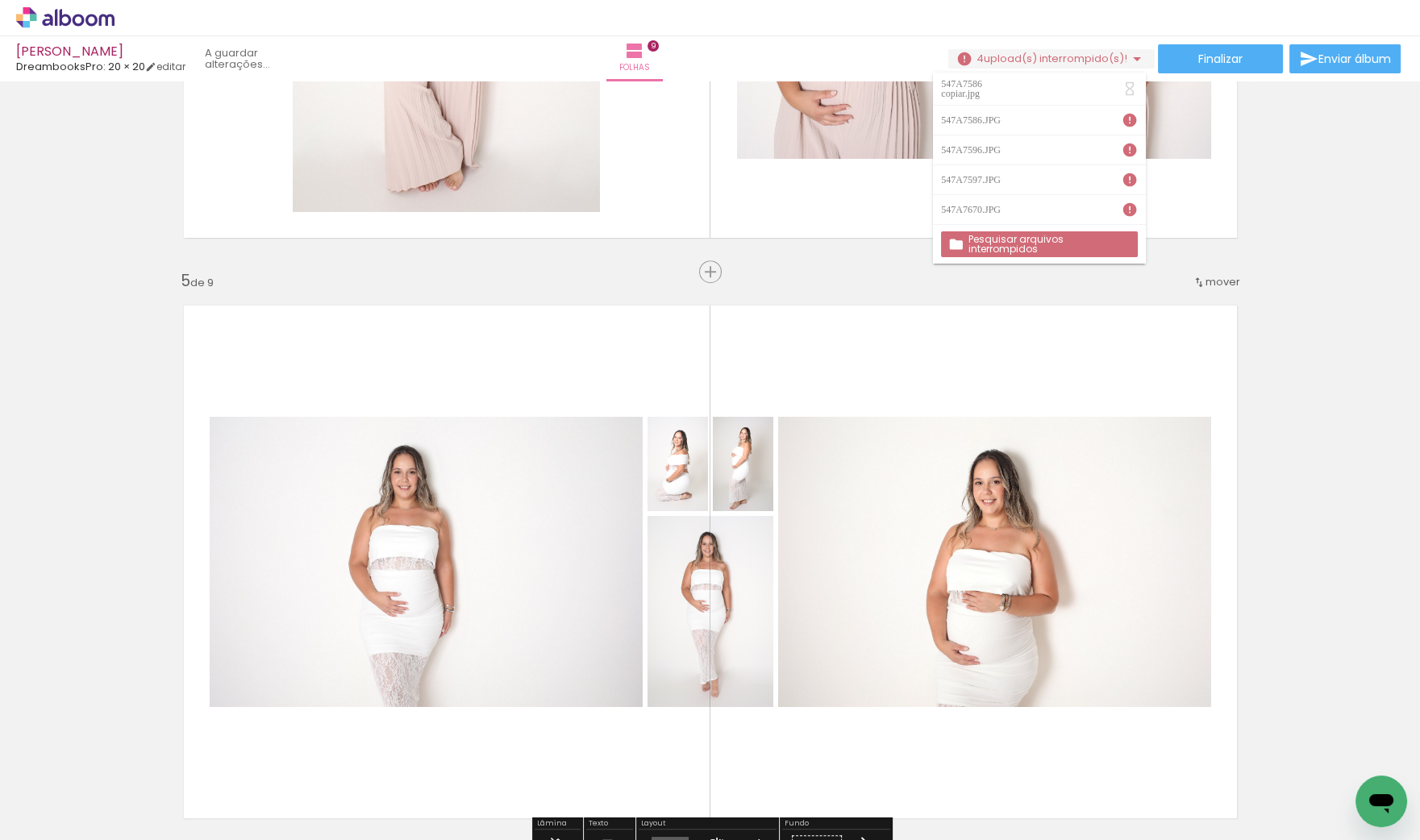
click at [982, 758] on iron-icon at bounding box center [974, 753] width 17 height 17
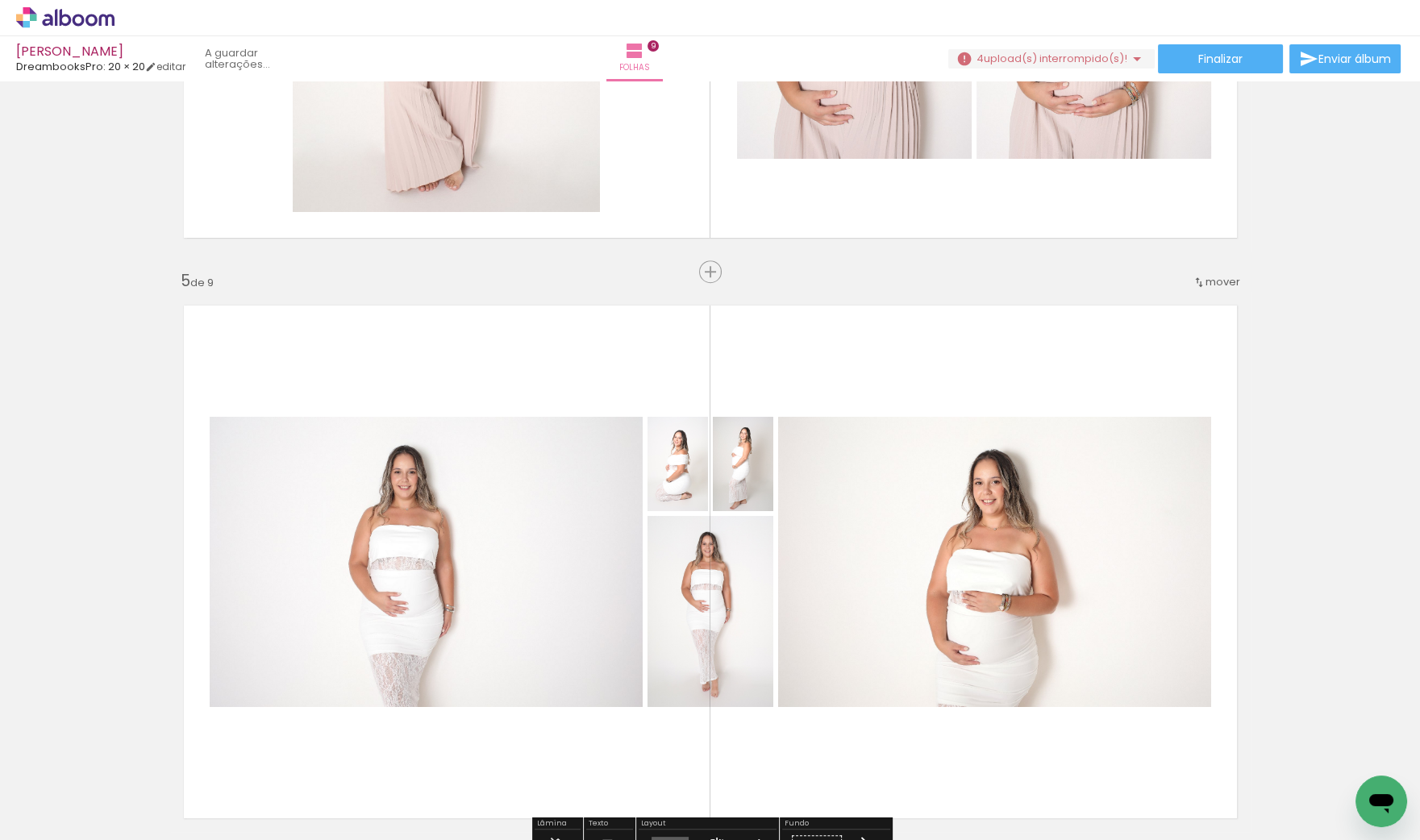
click at [974, 751] on iron-icon at bounding box center [974, 753] width 17 height 17
click at [0, 0] on slot at bounding box center [0, 0] width 0 height 0
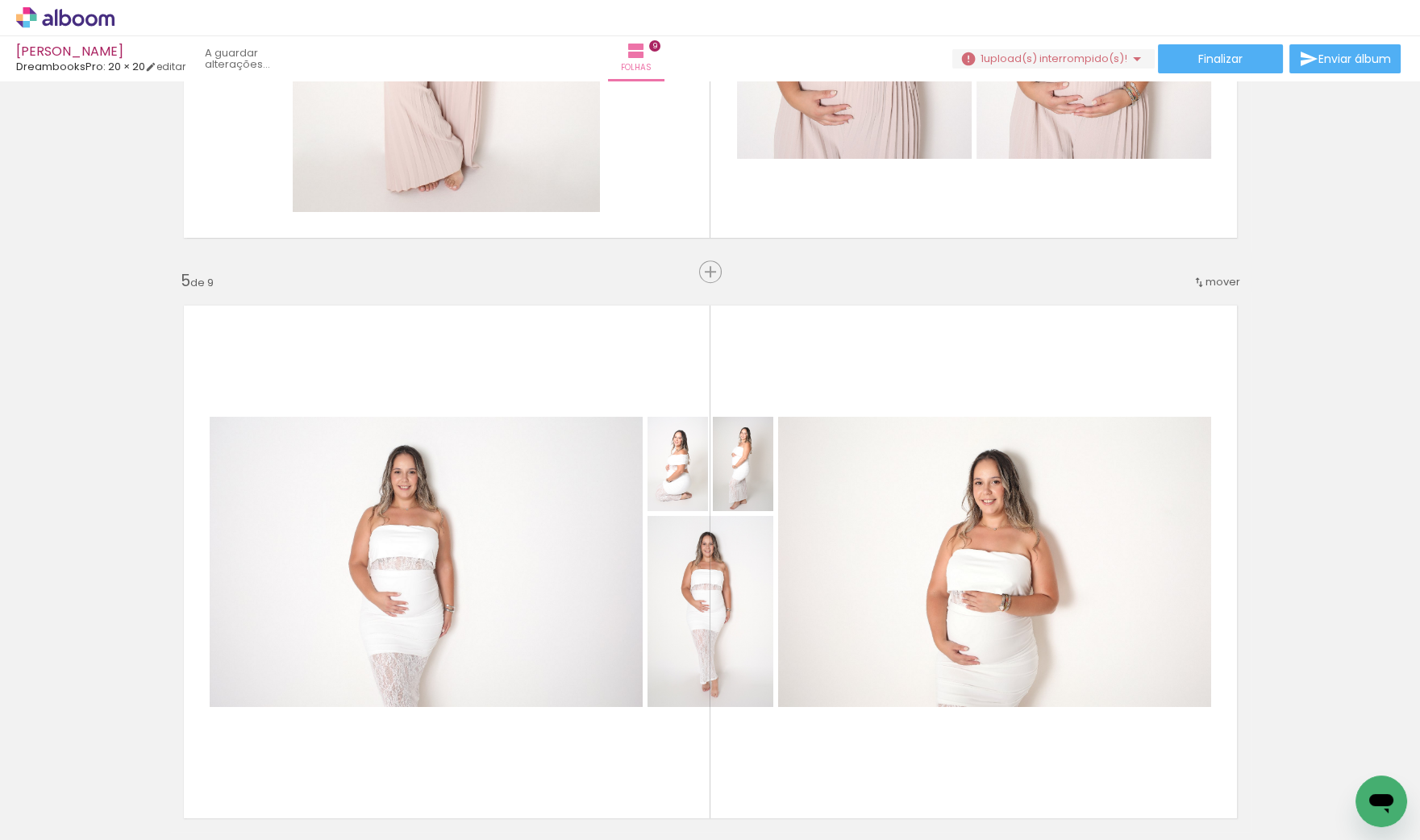
click at [1344, 750] on iron-icon at bounding box center [1335, 753] width 17 height 17
click at [1252, 747] on iron-icon at bounding box center [1245, 753] width 17 height 17
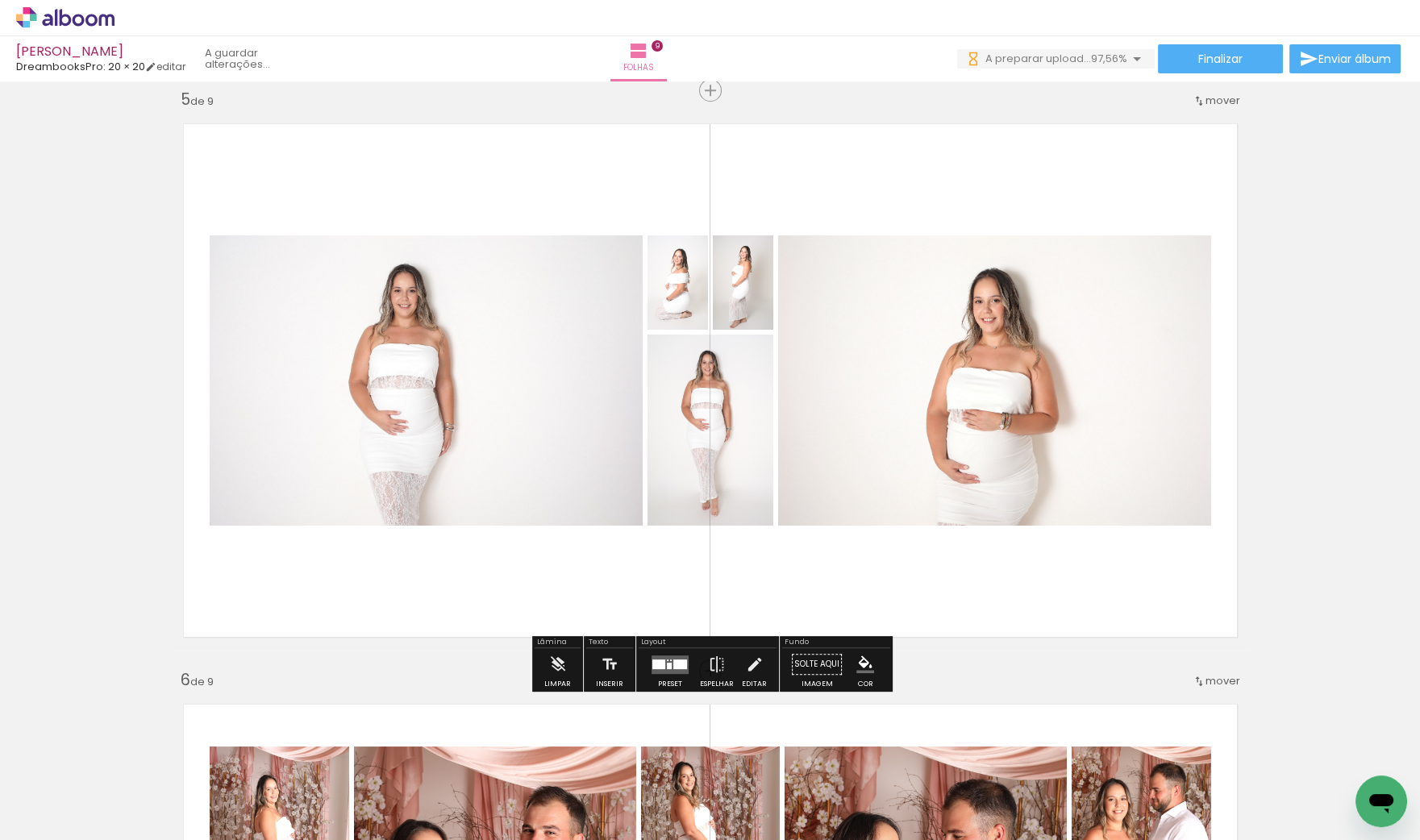
scroll to position [2355, 0]
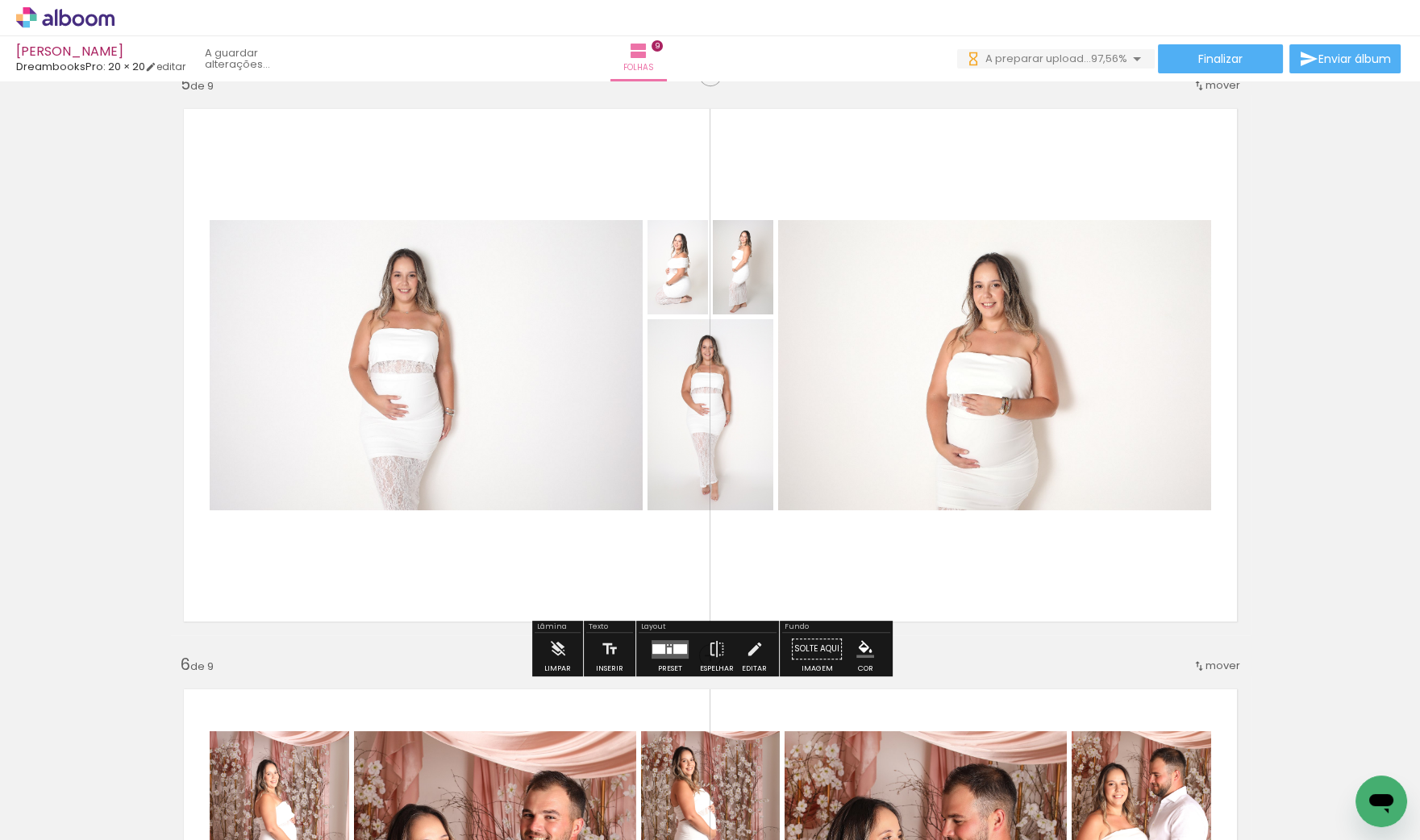
click at [667, 645] on quentale-layouter at bounding box center [669, 648] width 37 height 19
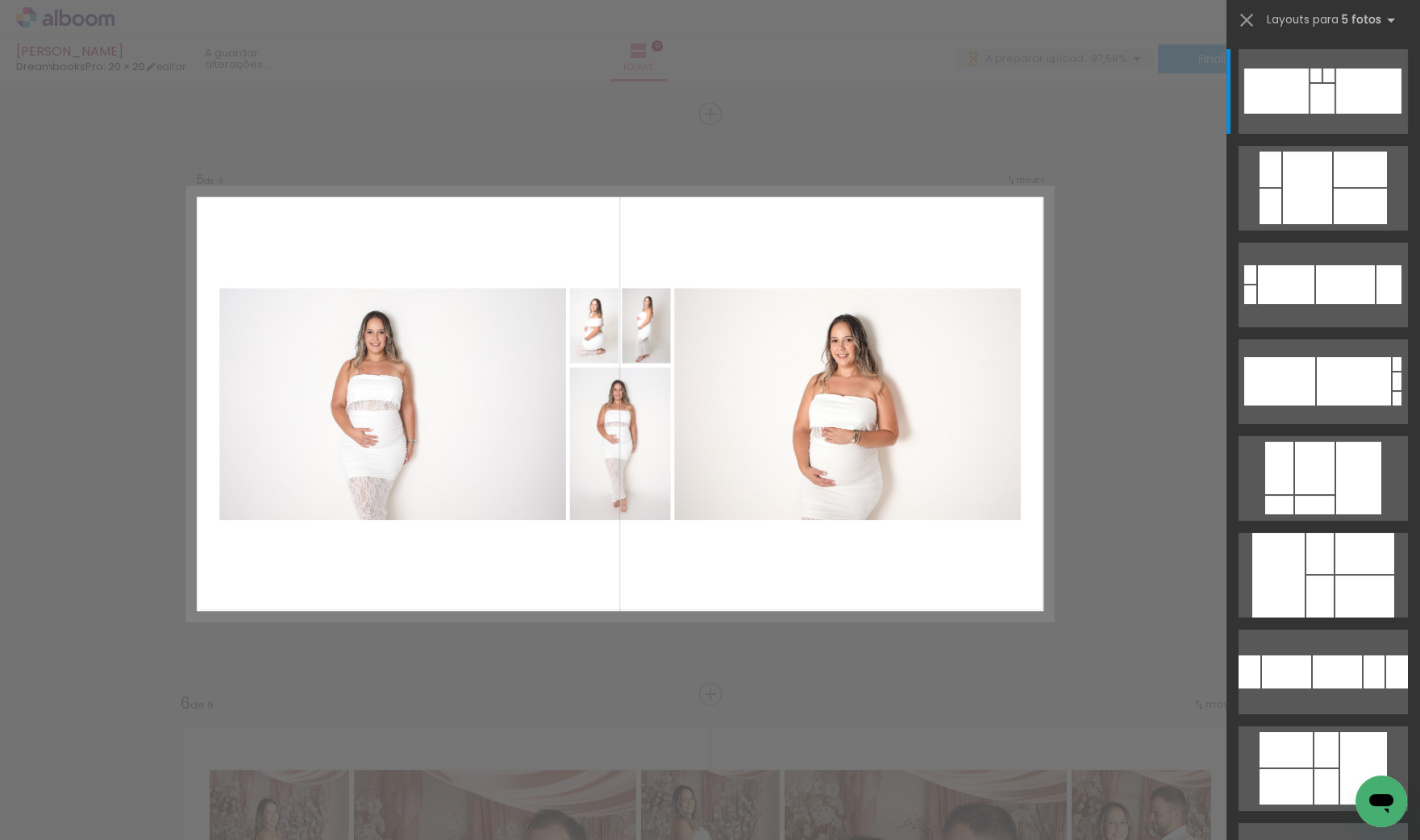
scroll to position [2310, 0]
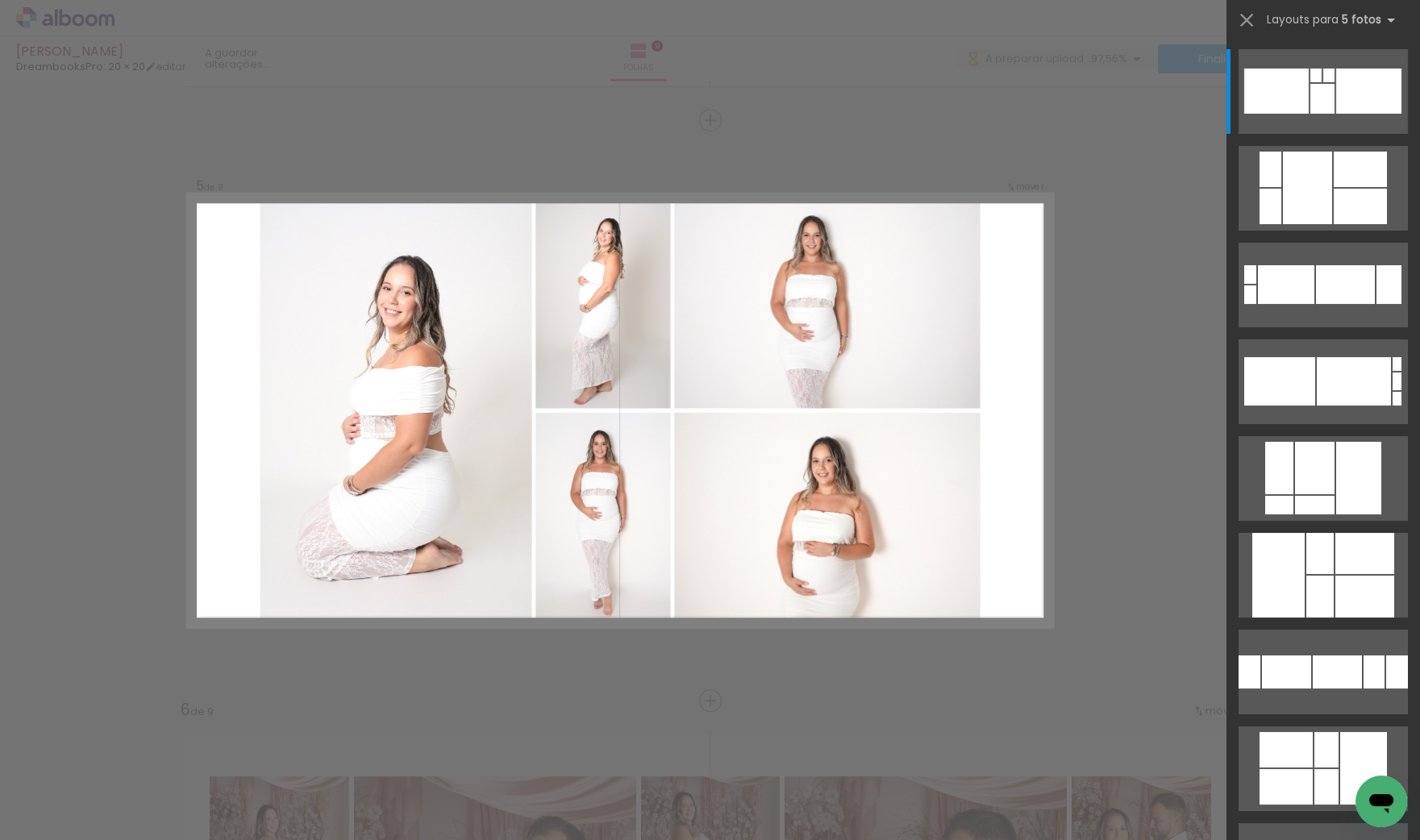
click at [1270, 585] on div at bounding box center [1278, 575] width 52 height 85
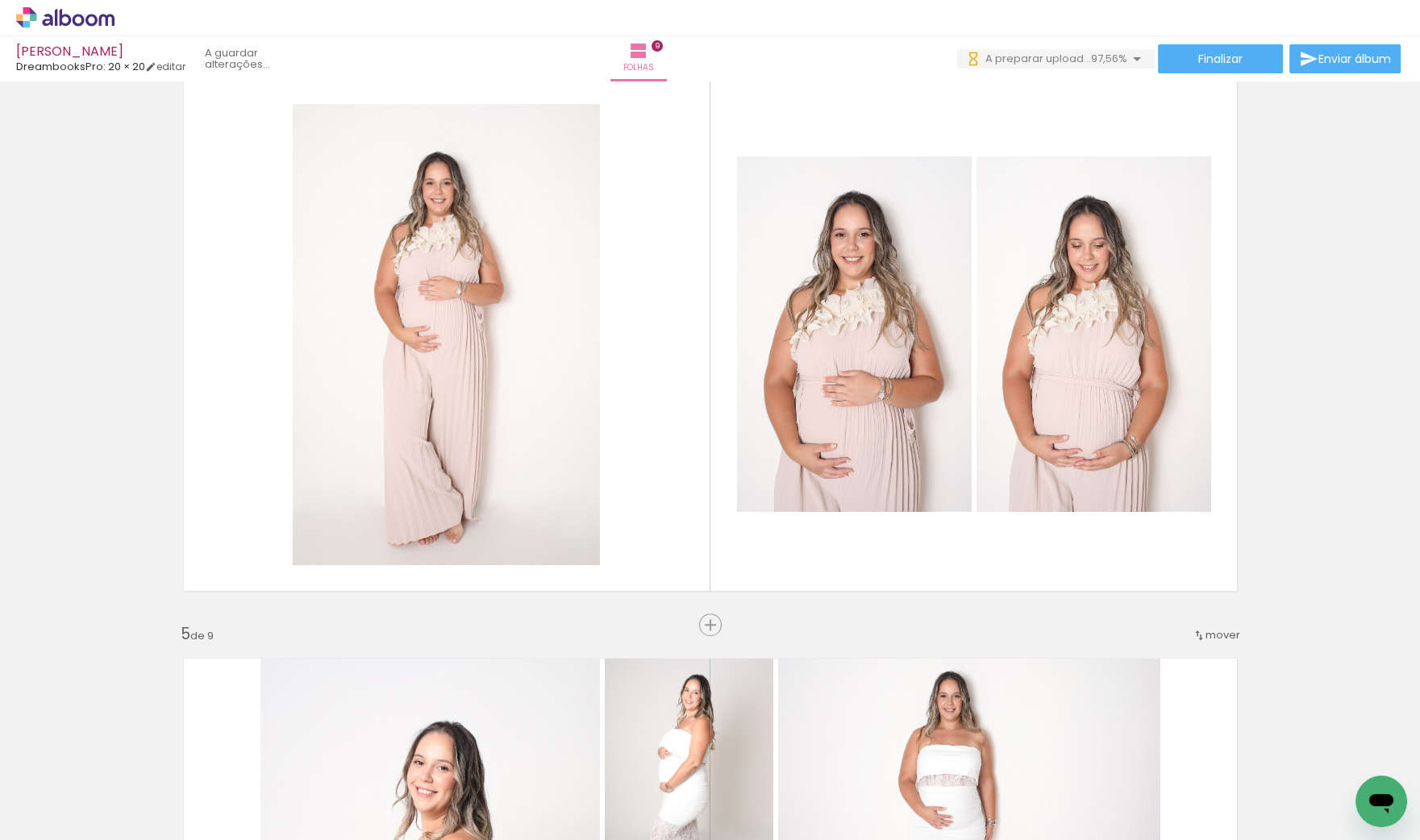
scroll to position [1780, 0]
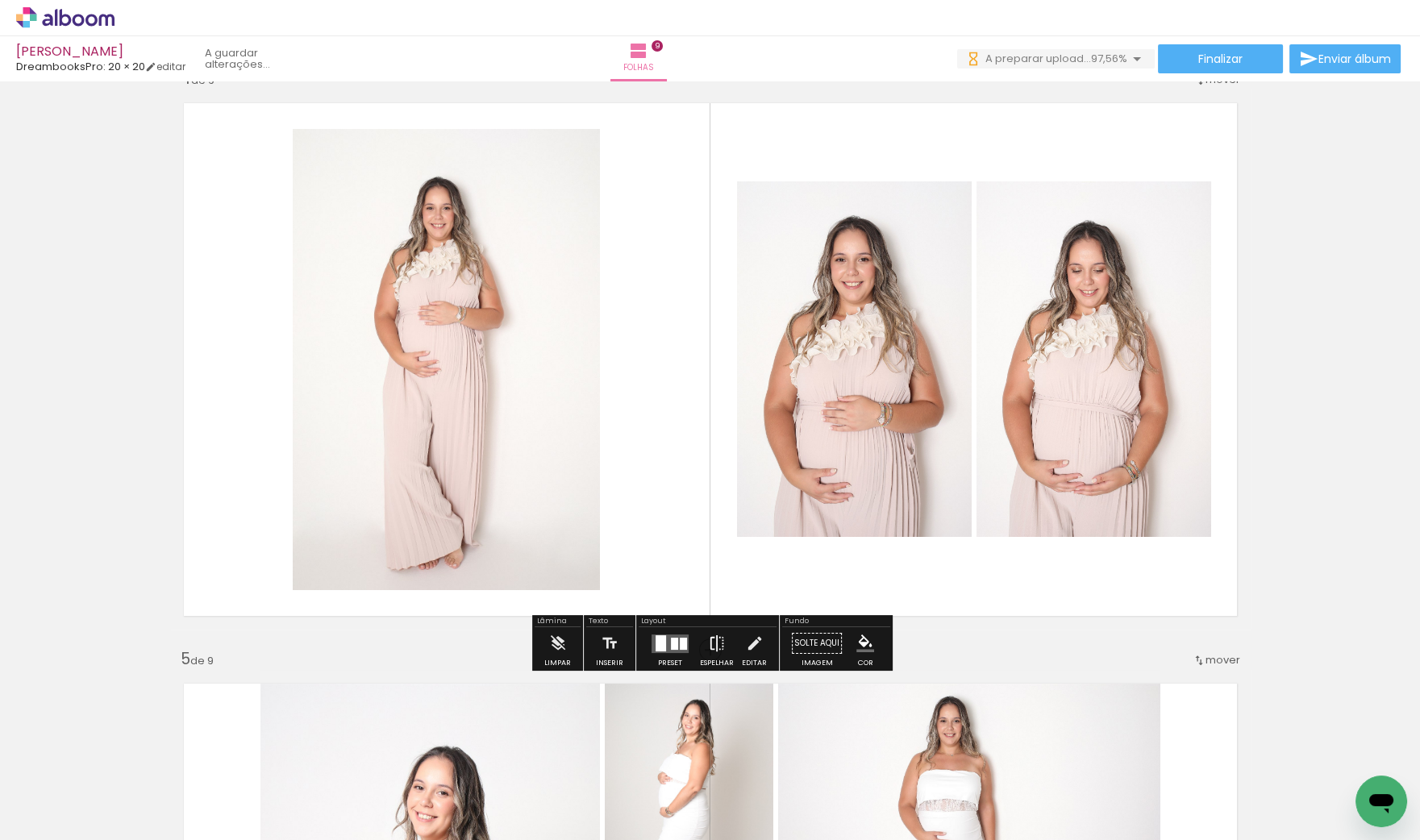
click at [715, 639] on iron-icon at bounding box center [716, 643] width 18 height 33
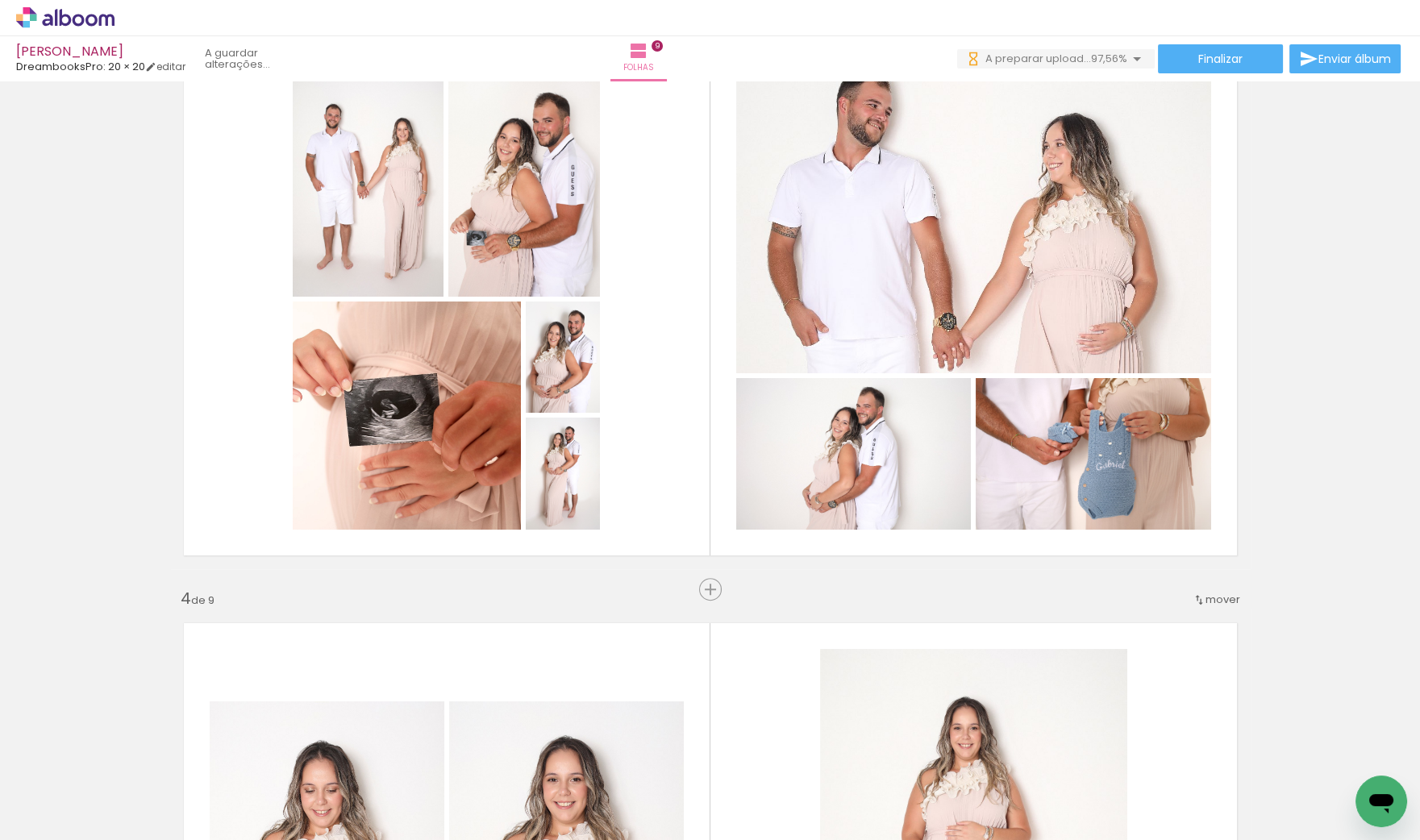
scroll to position [1276, 0]
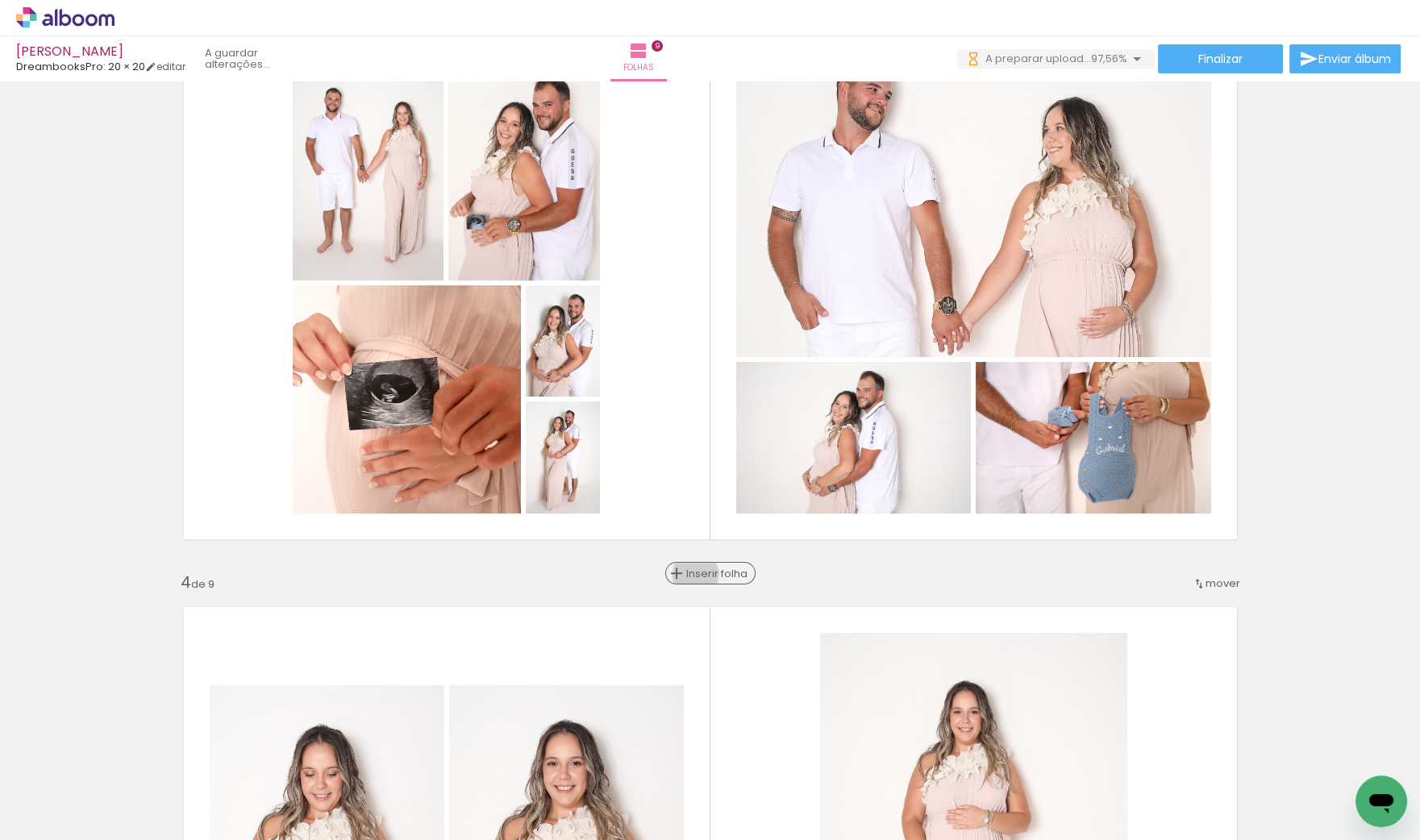
click at [705, 575] on span "Inserir folha" at bounding box center [717, 574] width 63 height 10
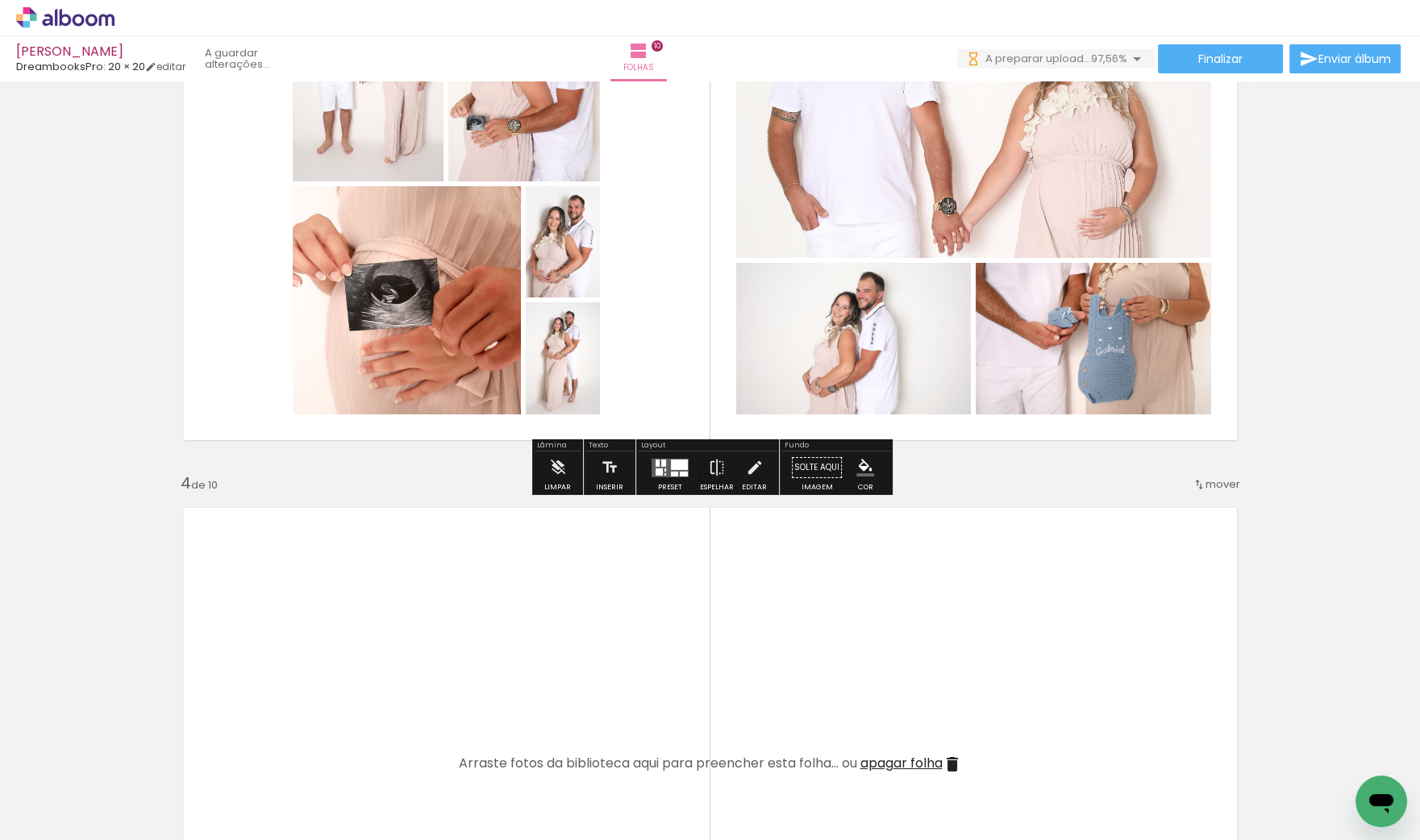
scroll to position [1409, 0]
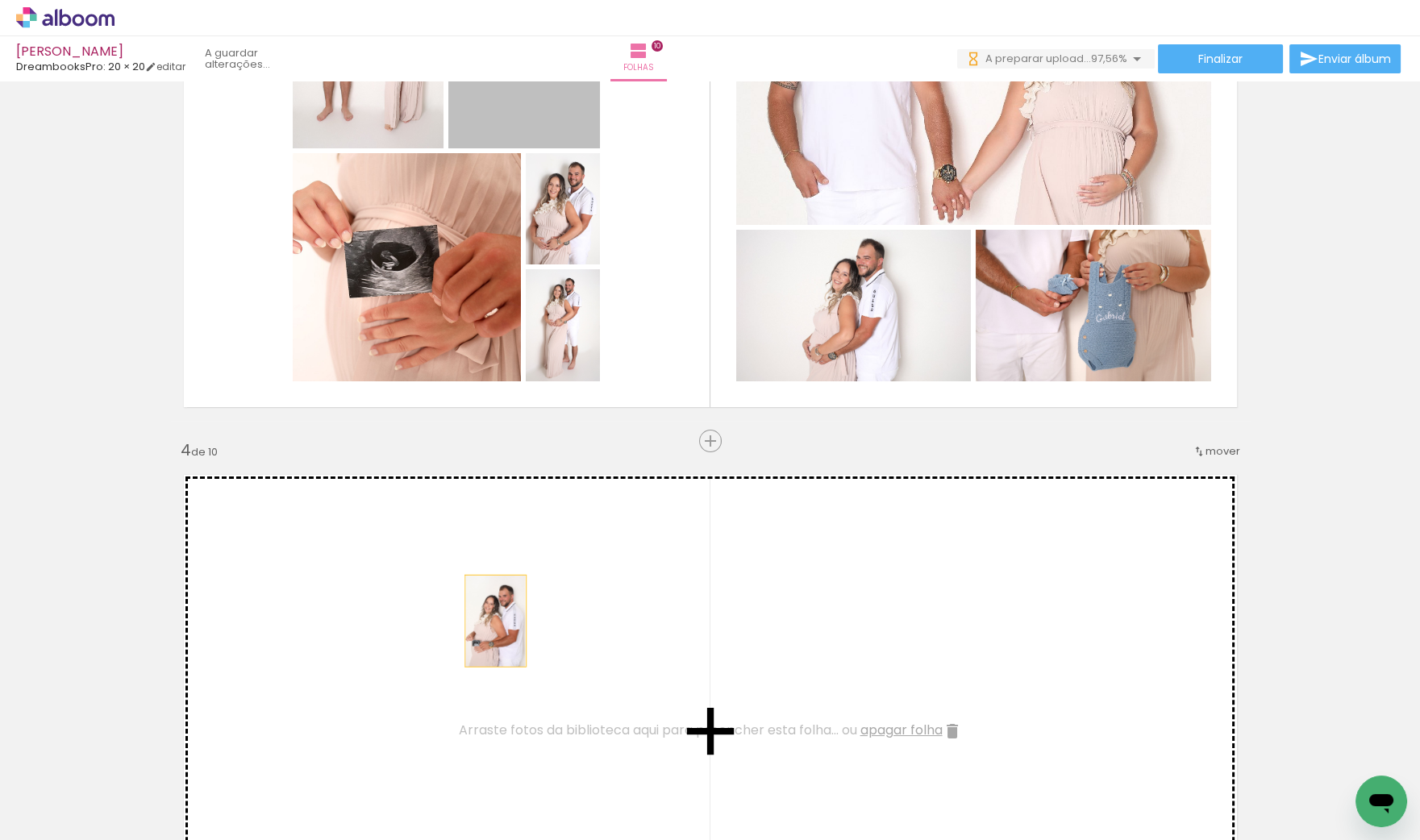
drag, startPoint x: 547, startPoint y: 124, endPoint x: 495, endPoint y: 621, distance: 499.7
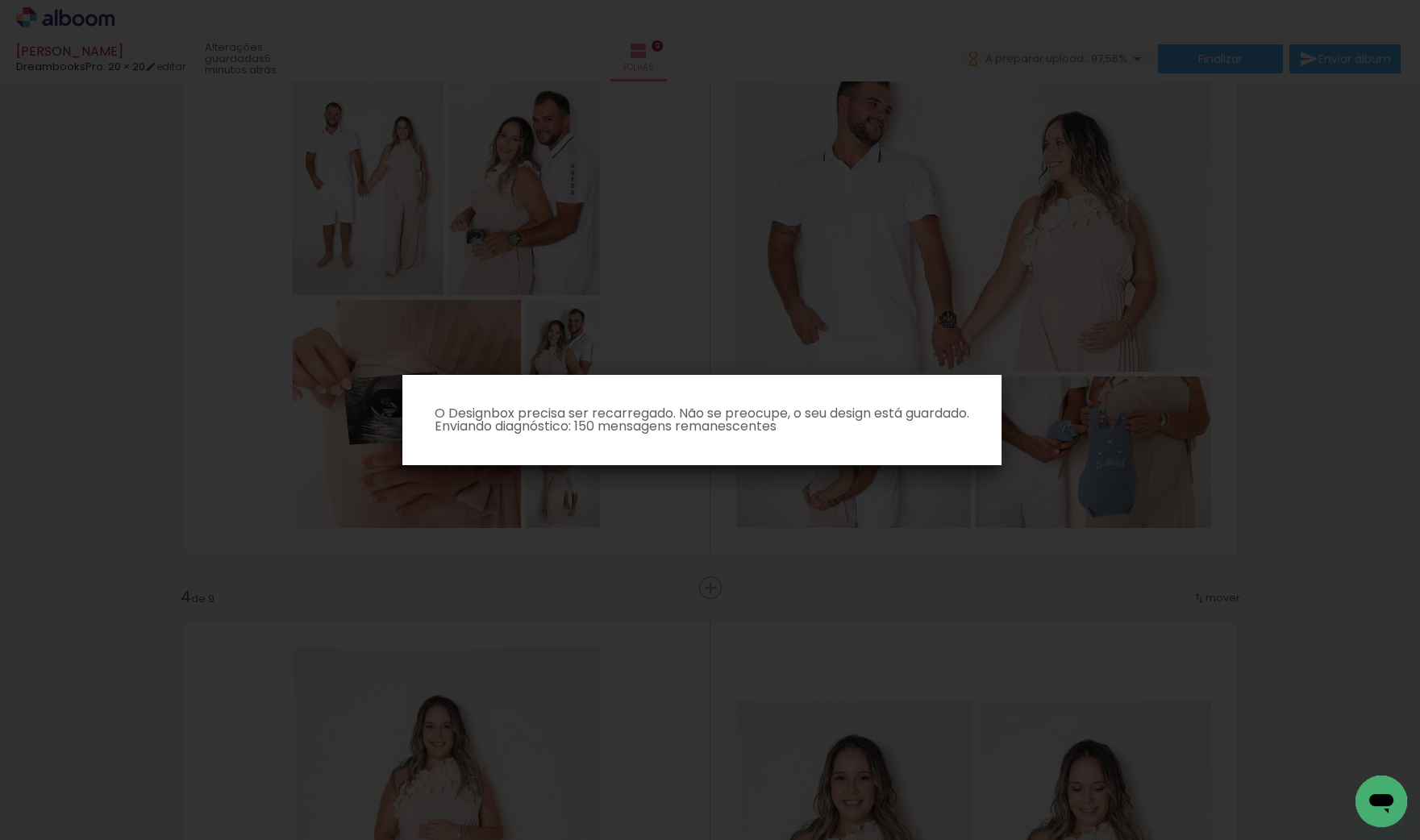
scroll to position [1260, 0]
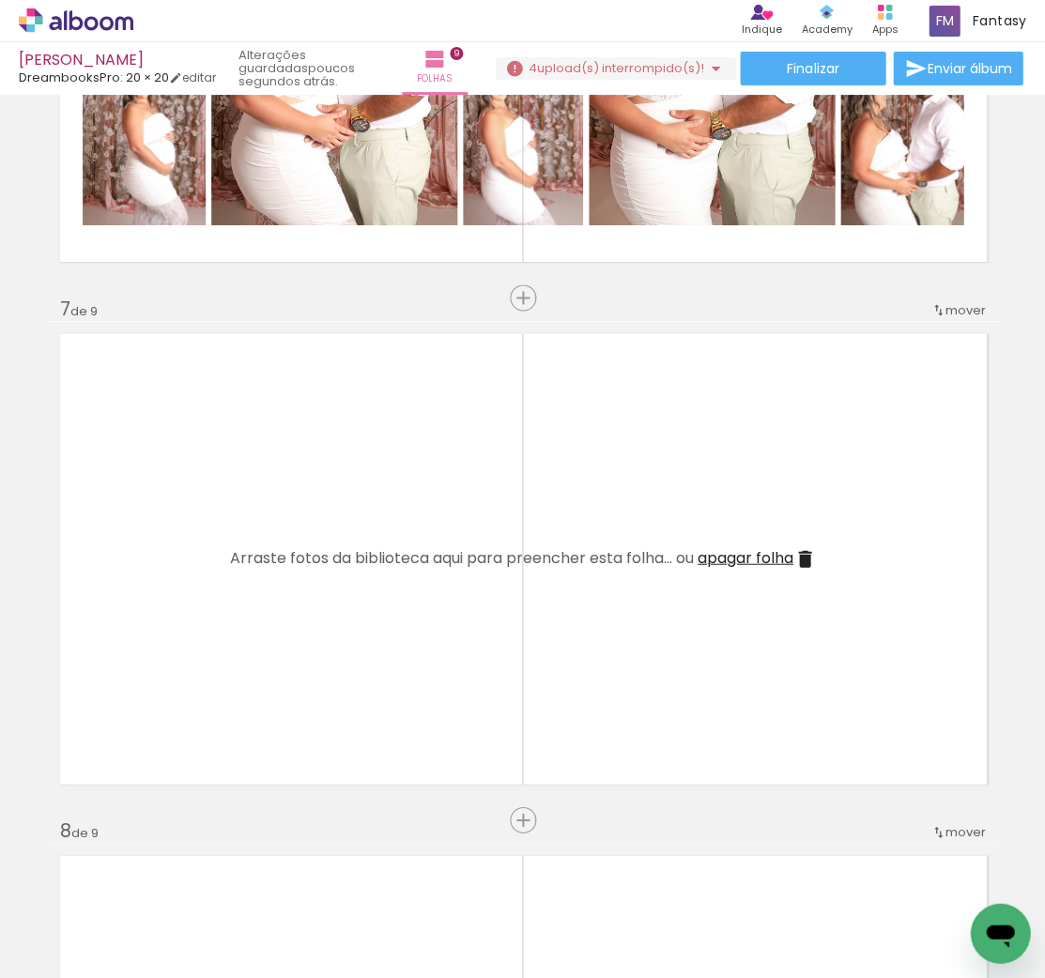
scroll to position [3112, 0]
